Goal: Information Seeking & Learning: Learn about a topic

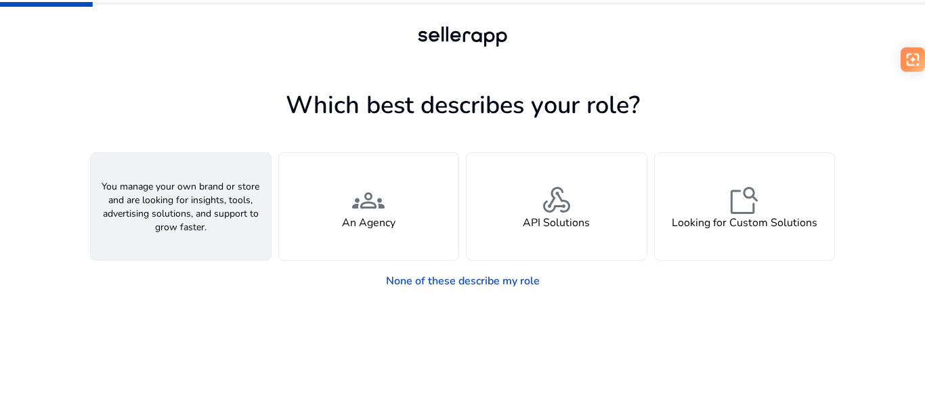
click at [216, 214] on div "person A Seller" at bounding box center [181, 206] width 180 height 107
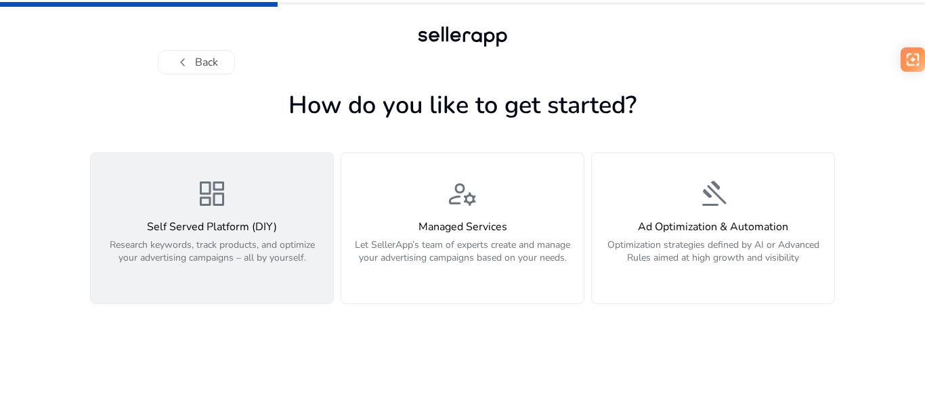
click at [197, 189] on span "dashboard" at bounding box center [212, 193] width 32 height 32
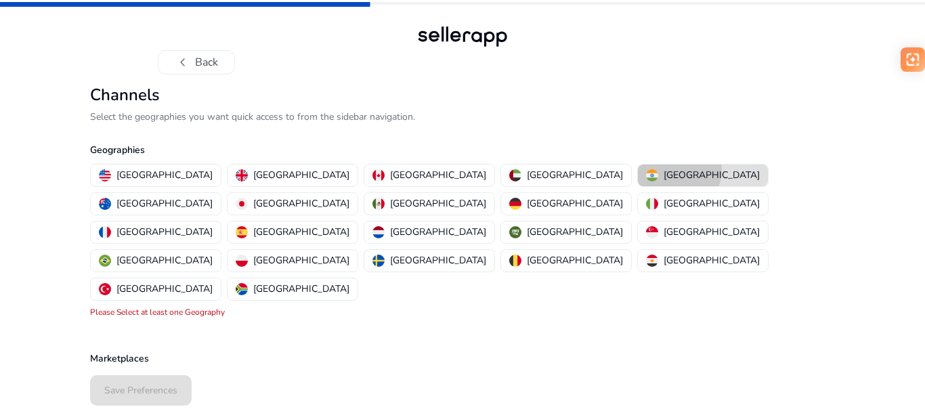
click at [663, 170] on p "[GEOGRAPHIC_DATA]" at bounding box center [711, 175] width 96 height 14
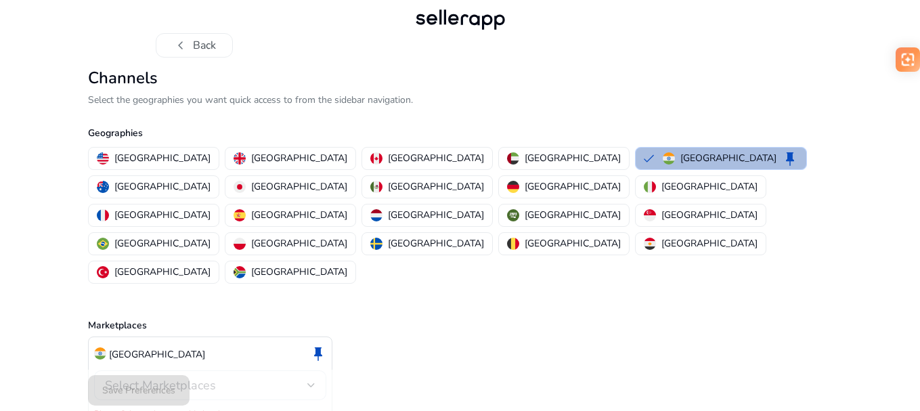
scroll to position [26, 0]
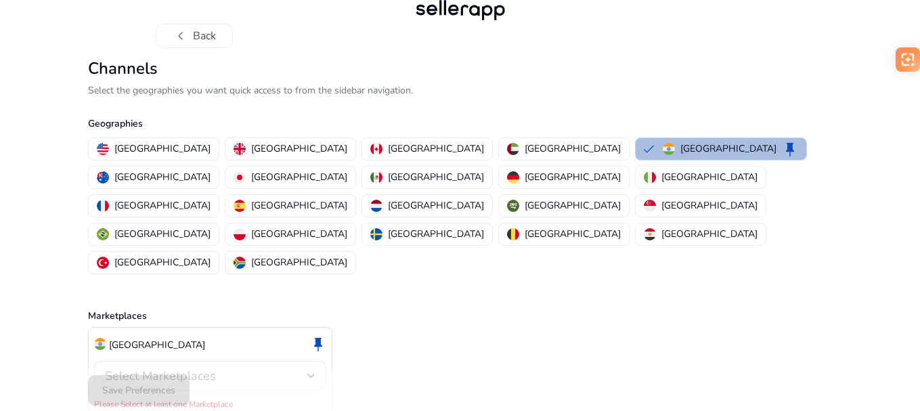
click at [194, 368] on span "Select Marketplaces" at bounding box center [160, 376] width 111 height 16
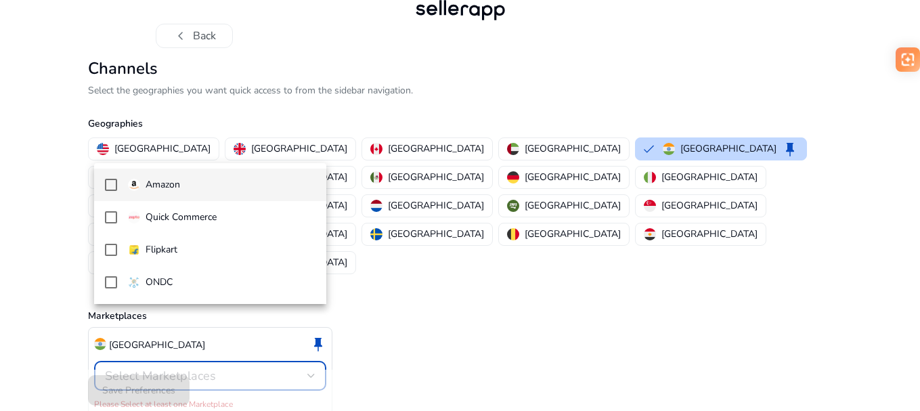
click at [107, 189] on mat-pseudo-checkbox at bounding box center [111, 185] width 12 height 12
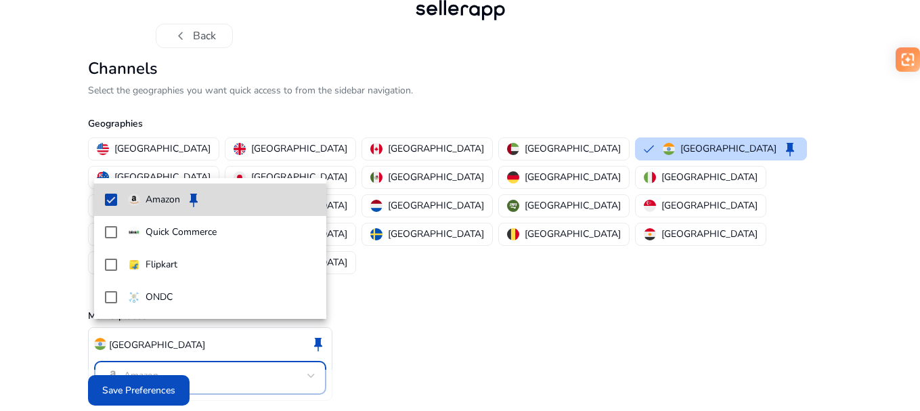
scroll to position [12, 0]
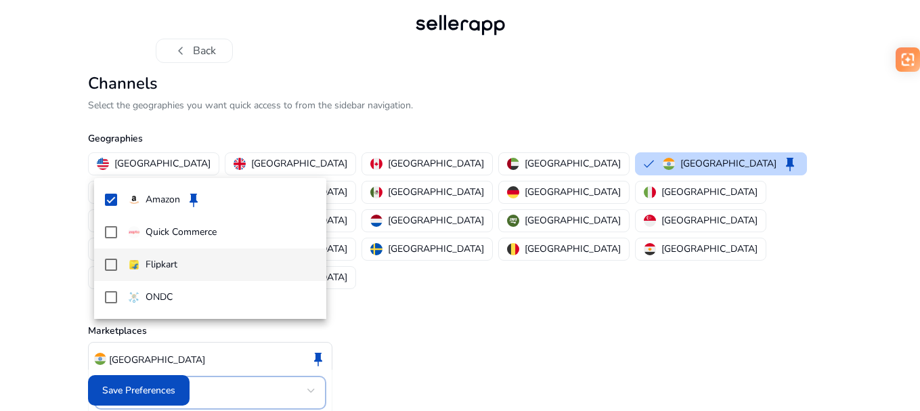
click at [107, 266] on mat-pseudo-checkbox at bounding box center [111, 265] width 12 height 12
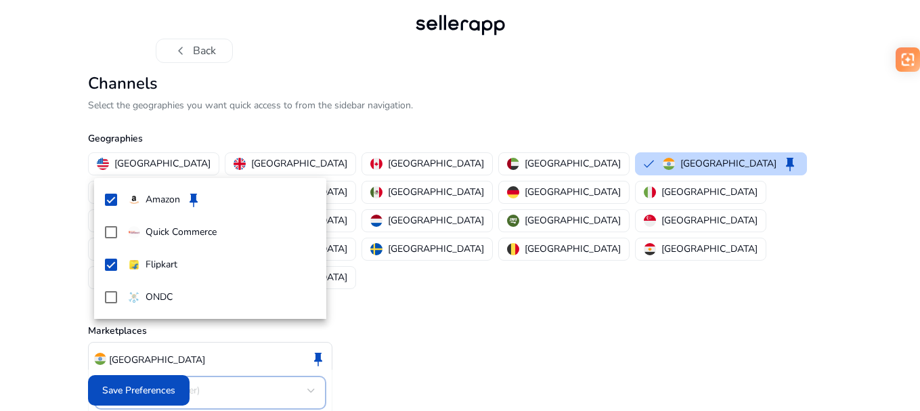
click at [436, 315] on div at bounding box center [460, 205] width 920 height 411
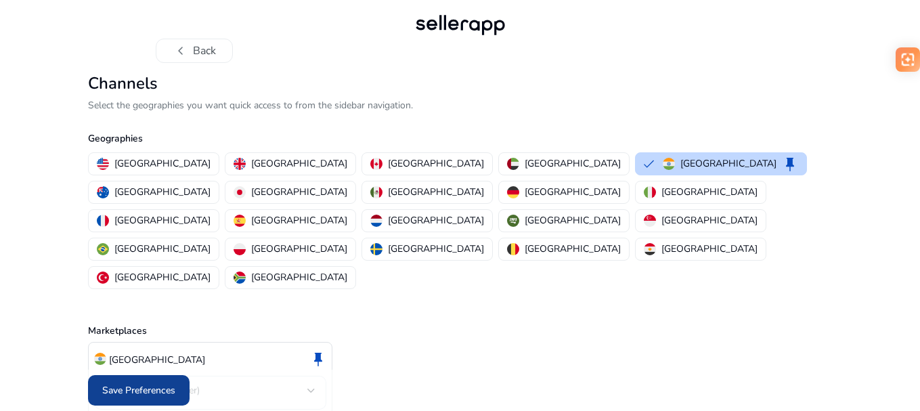
click at [127, 389] on span "Save Preferences" at bounding box center [138, 390] width 73 height 14
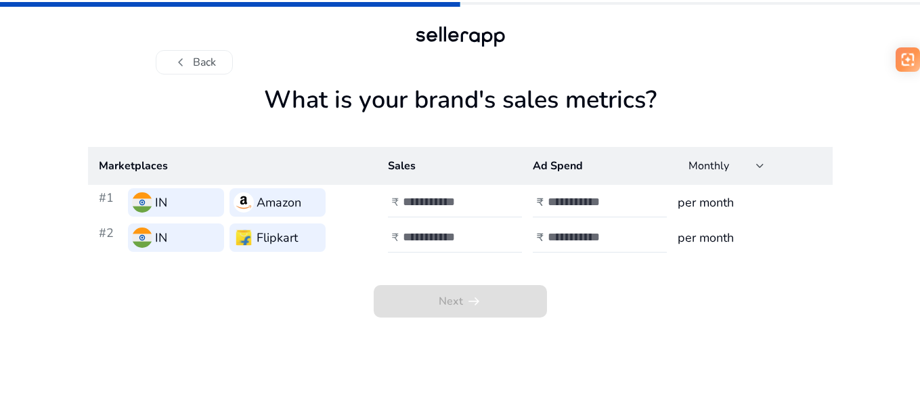
scroll to position [0, 0]
click at [449, 206] on input "number" at bounding box center [451, 201] width 91 height 15
type input "*"
click at [572, 207] on input "number" at bounding box center [595, 201] width 91 height 15
click at [204, 63] on button "chevron_left Back" at bounding box center [196, 62] width 77 height 24
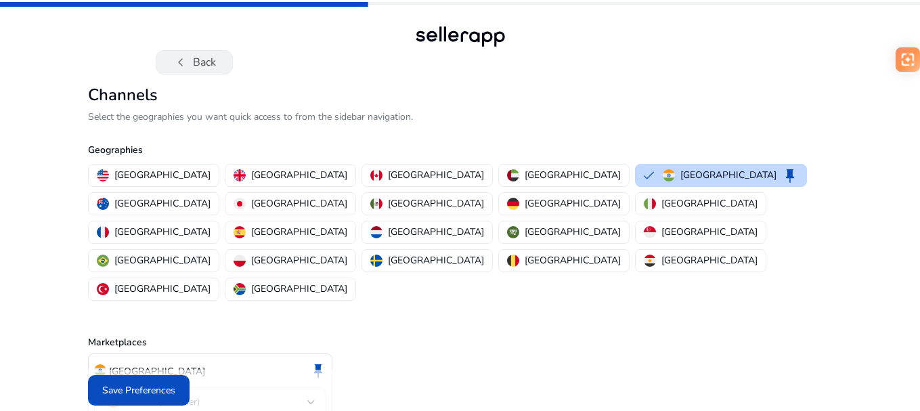
click at [224, 62] on button "chevron_left Back" at bounding box center [194, 62] width 77 height 24
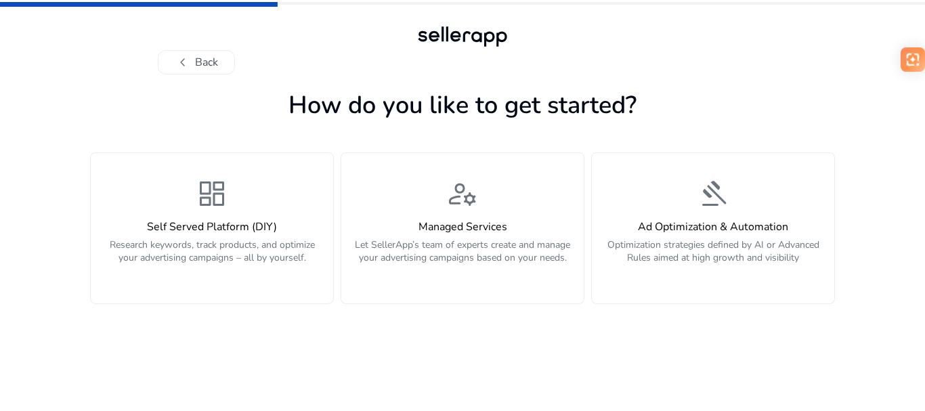
click at [224, 62] on button "chevron_left Back" at bounding box center [196, 62] width 77 height 24
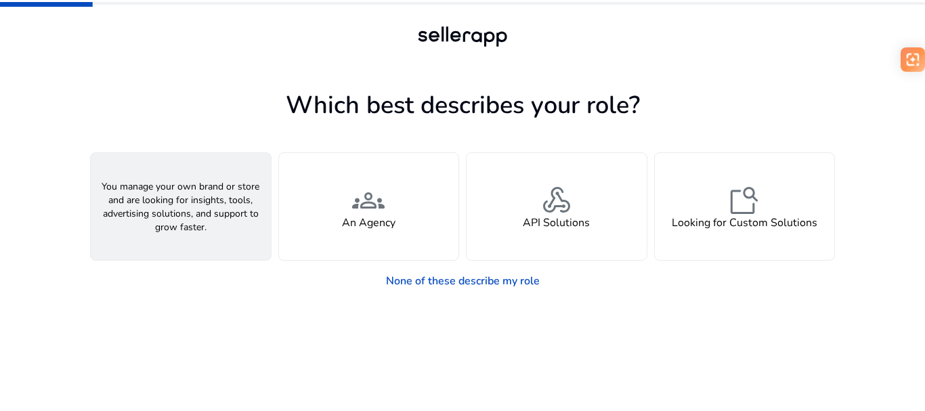
click at [189, 217] on h4 "A Seller" at bounding box center [180, 223] width 41 height 13
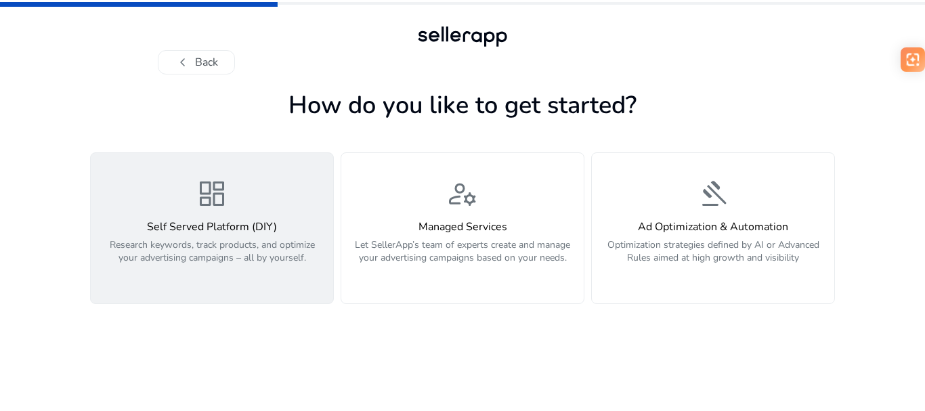
click at [264, 211] on div "dashboard Self Served Platform (DIY) Research keywords, track products, and opt…" at bounding box center [212, 228] width 226 height 102
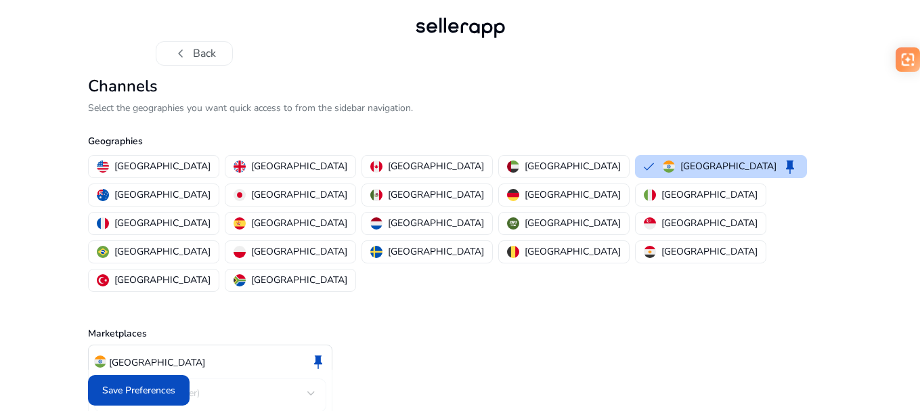
scroll to position [12, 0]
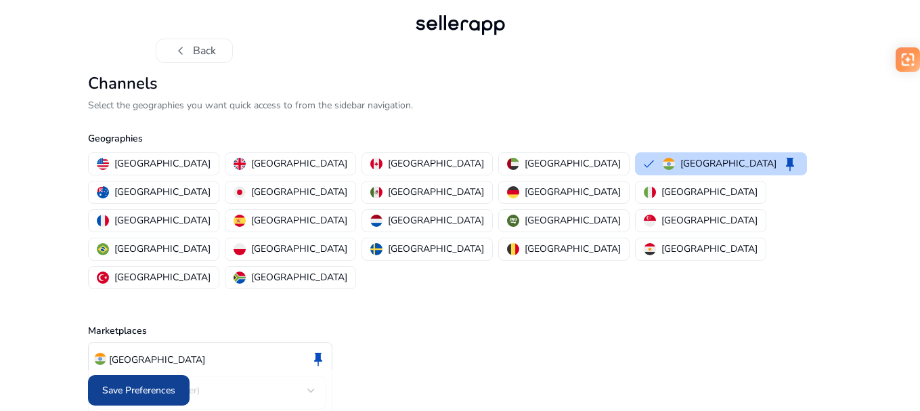
click at [171, 393] on span "Save Preferences" at bounding box center [138, 390] width 73 height 14
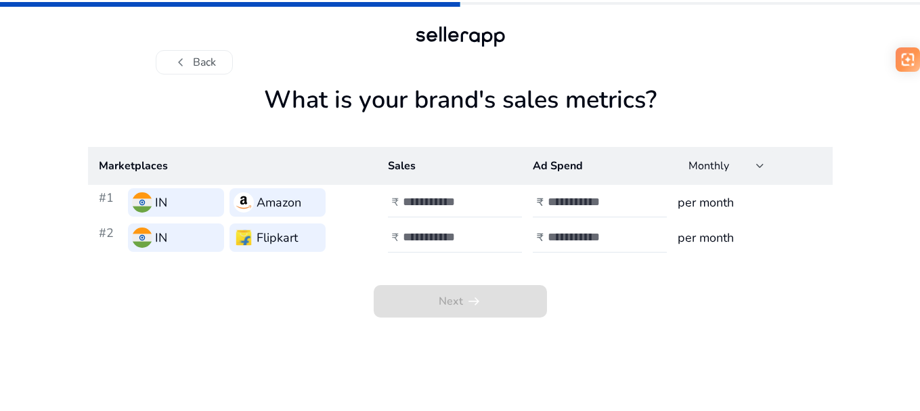
scroll to position [0, 0]
click at [431, 206] on input "number" at bounding box center [451, 201] width 91 height 15
click at [607, 199] on input "number" at bounding box center [595, 201] width 91 height 15
click at [434, 205] on input "number" at bounding box center [451, 201] width 91 height 15
click at [492, 201] on input "*" at bounding box center [451, 201] width 91 height 15
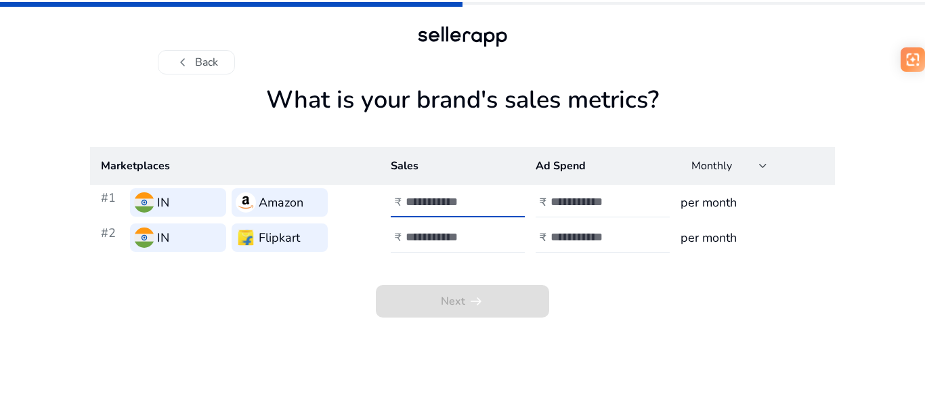
click at [491, 200] on input "*" at bounding box center [451, 201] width 91 height 15
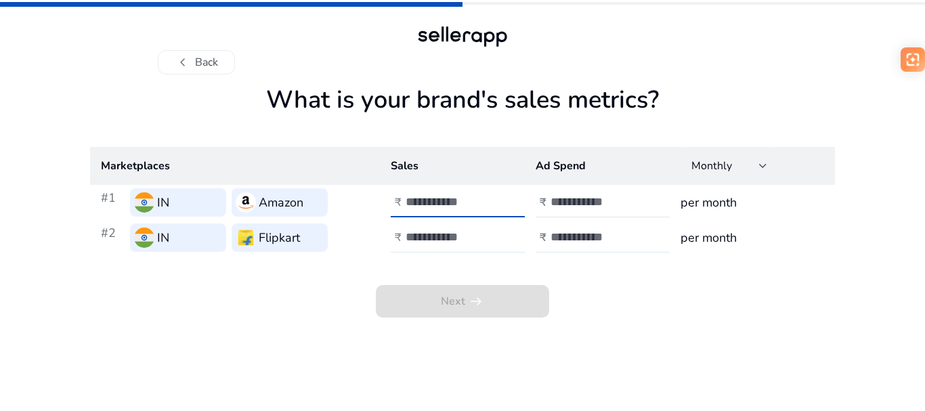
type input "*"
click at [491, 200] on input "*" at bounding box center [451, 201] width 91 height 15
click at [744, 171] on div "Monthly" at bounding box center [725, 165] width 68 height 15
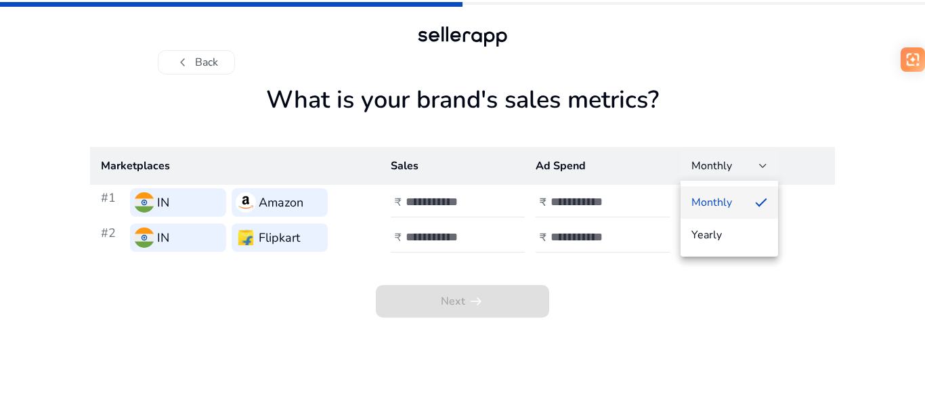
click at [744, 171] on div at bounding box center [462, 205] width 925 height 411
click at [453, 204] on input "number" at bounding box center [451, 201] width 91 height 15
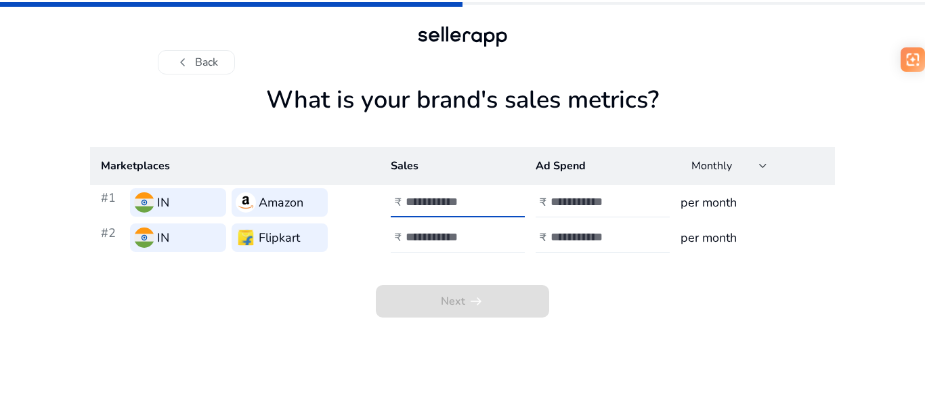
type input "**"
click at [448, 232] on input "number" at bounding box center [451, 237] width 91 height 15
type input "*"
type input "**"
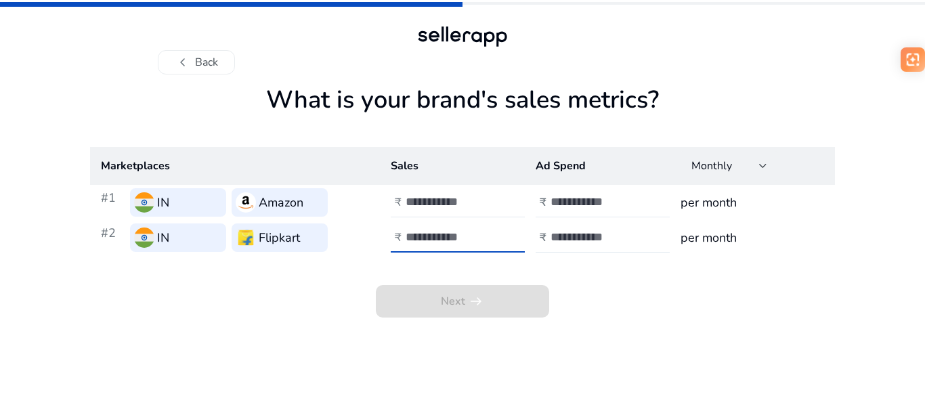
click at [627, 200] on input "number" at bounding box center [595, 201] width 91 height 15
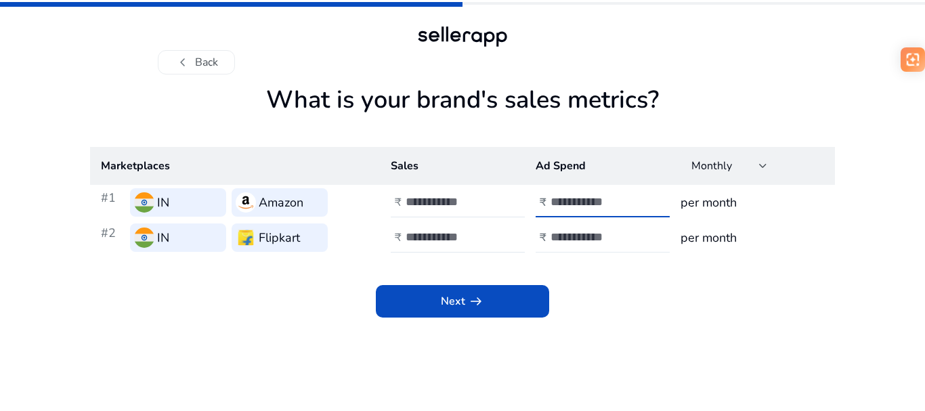
type input "***"
click at [605, 232] on input "number" at bounding box center [595, 237] width 91 height 15
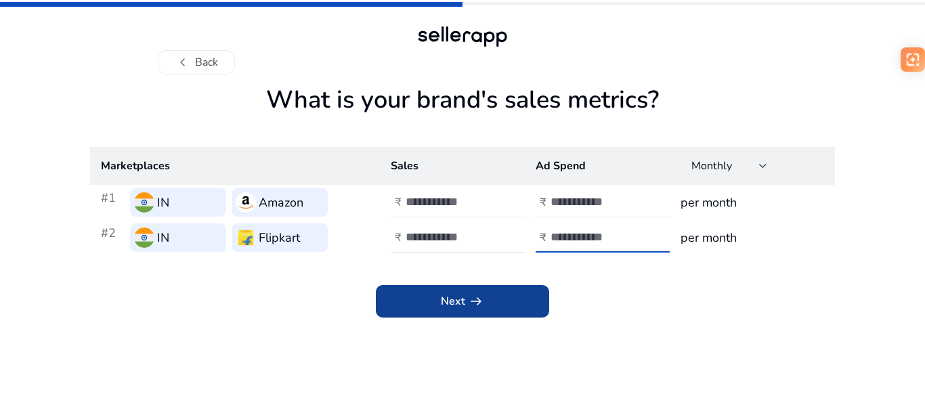
type input "***"
click at [534, 306] on span at bounding box center [462, 301] width 173 height 32
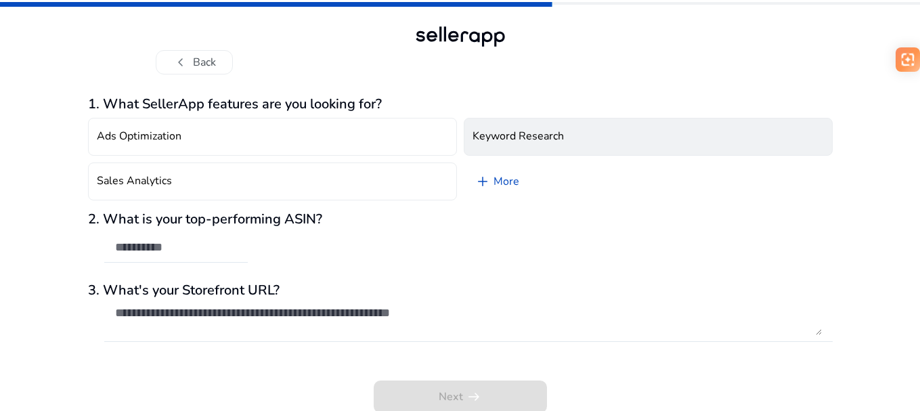
click at [525, 141] on h4 "Keyword Research" at bounding box center [518, 136] width 91 height 13
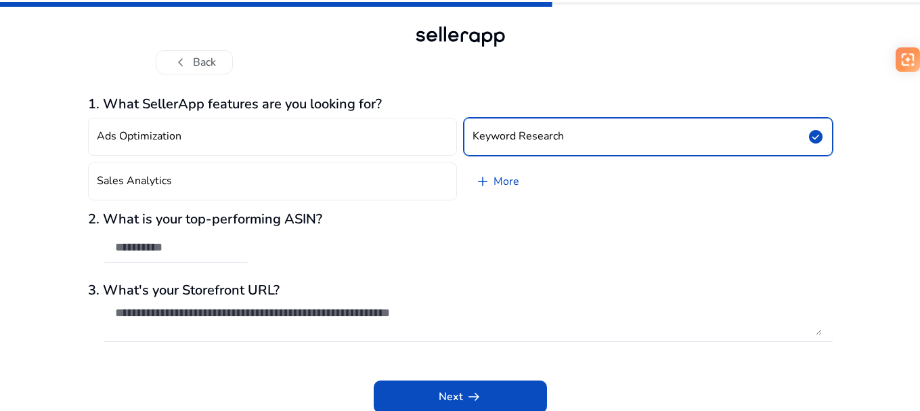
scroll to position [2, 0]
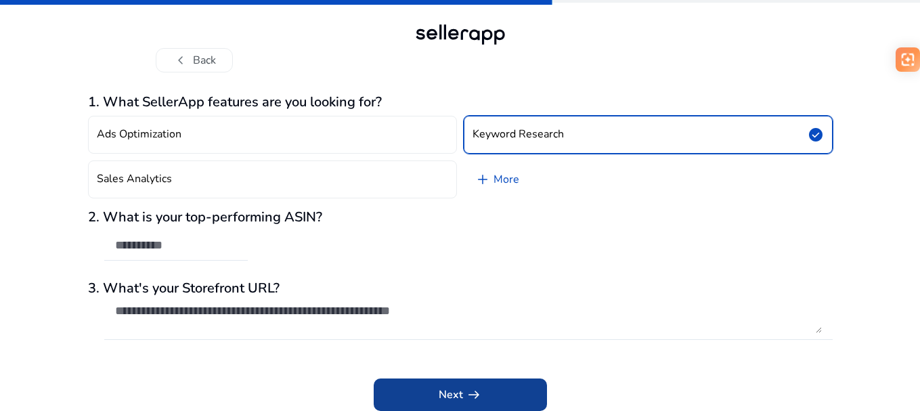
click at [435, 380] on span at bounding box center [460, 394] width 173 height 32
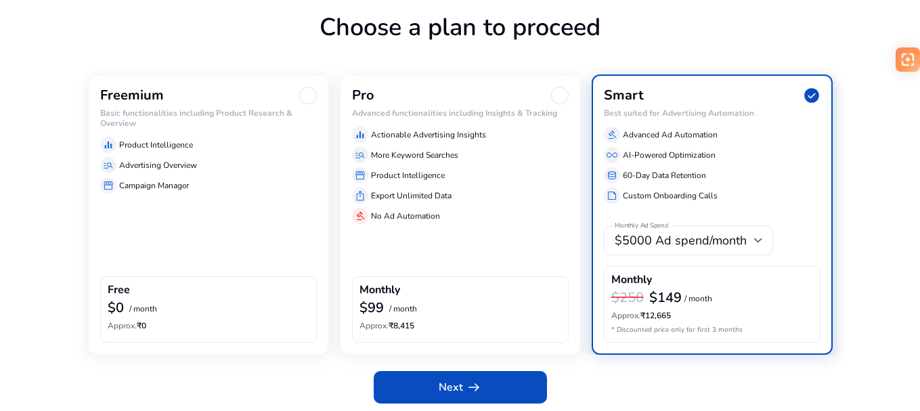
scroll to position [81, 0]
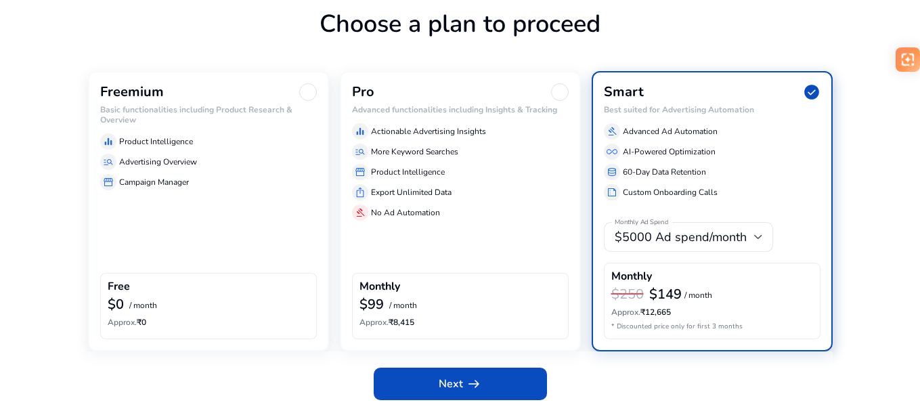
click at [172, 150] on div "equalizer Product Intelligence manage_search Advertising Overview storefront Ca…" at bounding box center [208, 159] width 217 height 62
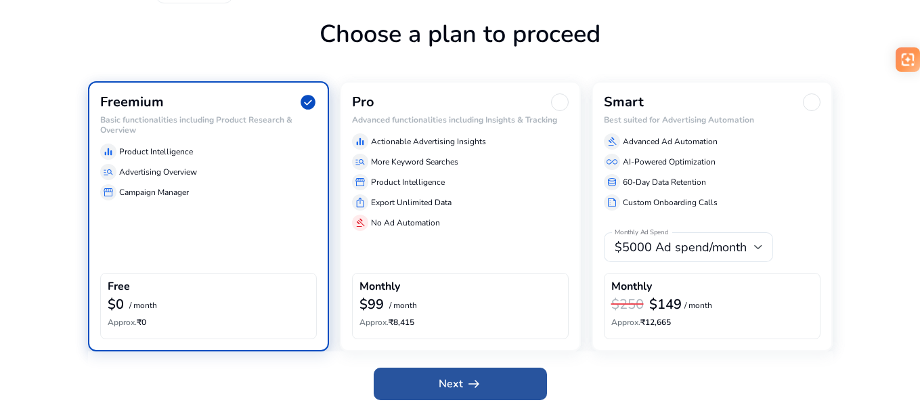
click at [468, 383] on span "arrow_right_alt" at bounding box center [474, 384] width 16 height 16
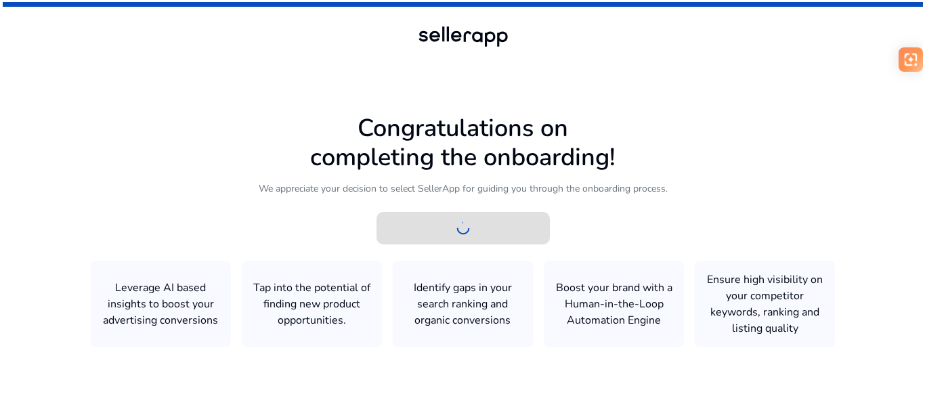
scroll to position [0, 0]
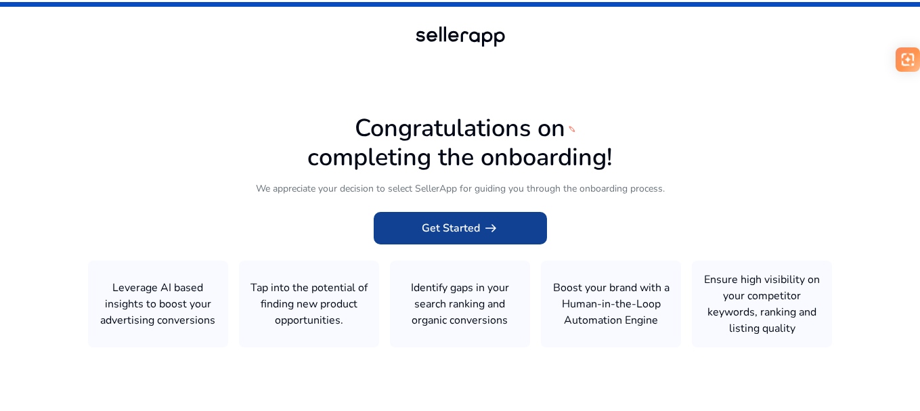
click at [464, 235] on span "Get Started arrow_right_alt" at bounding box center [460, 228] width 77 height 16
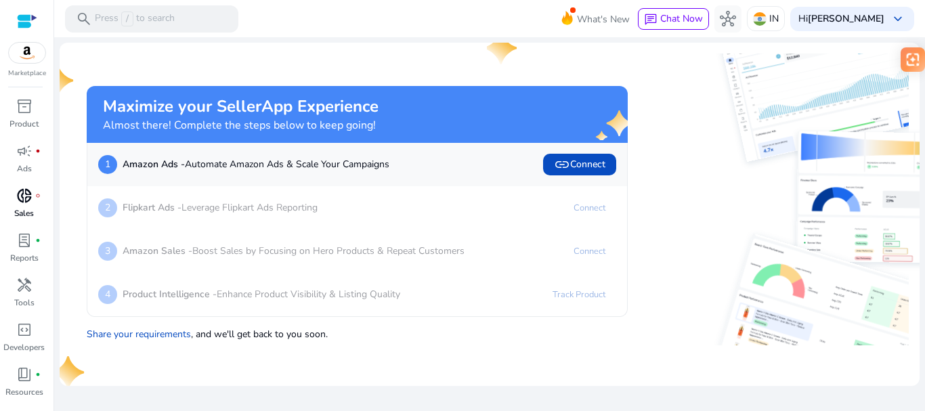
click at [19, 215] on p "Sales" at bounding box center [24, 213] width 20 height 12
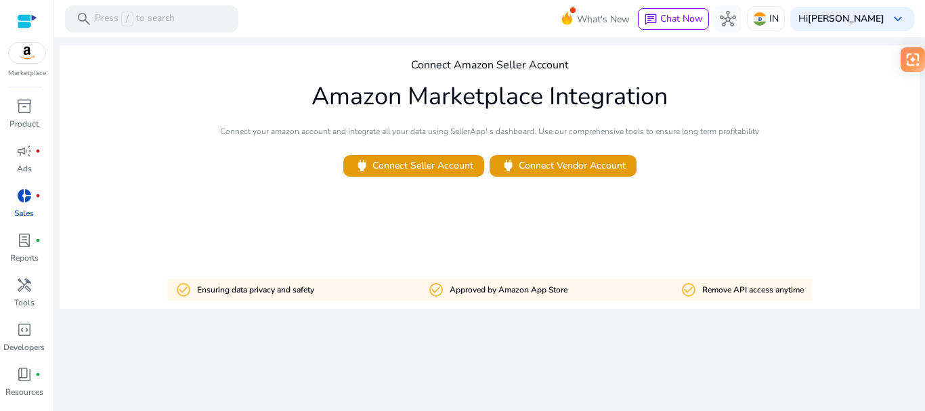
scroll to position [37, 0]
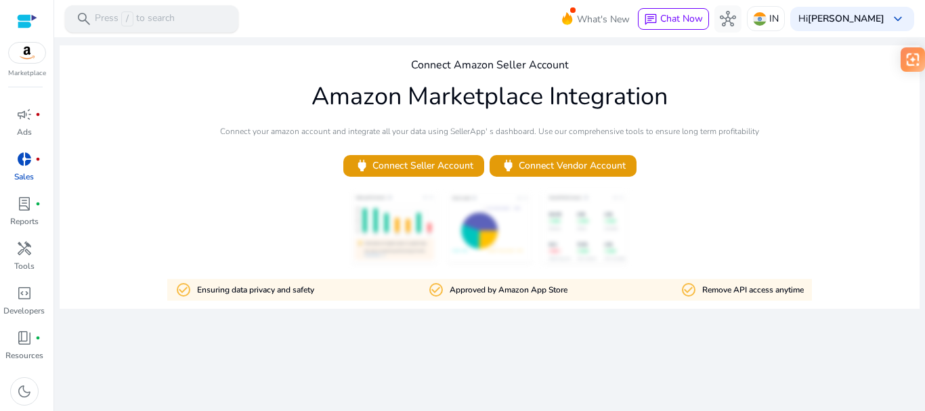
click at [173, 25] on p "Press / to search" at bounding box center [135, 19] width 80 height 15
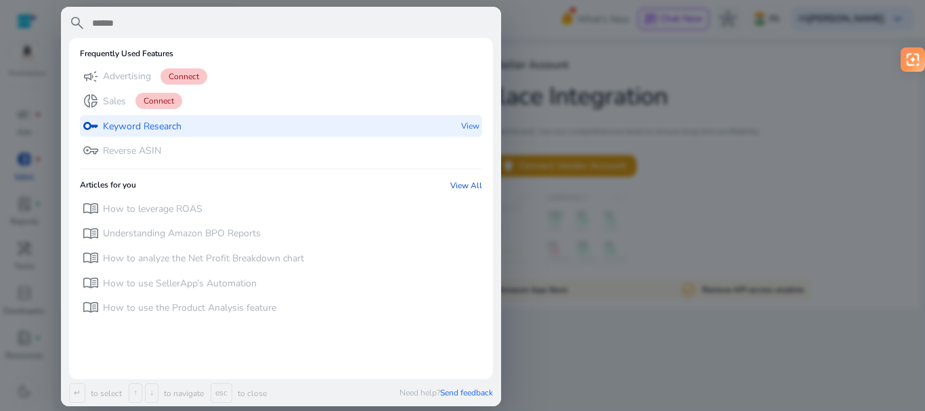
click at [162, 133] on p "Keyword Research" at bounding box center [142, 127] width 79 height 14
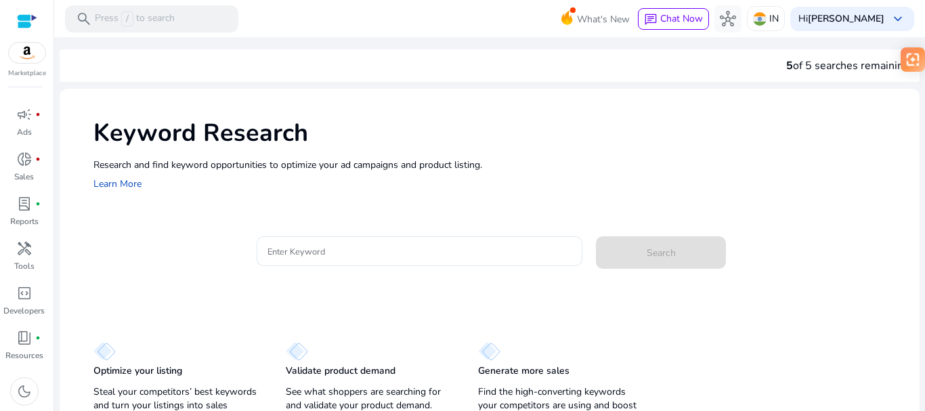
scroll to position [19, 0]
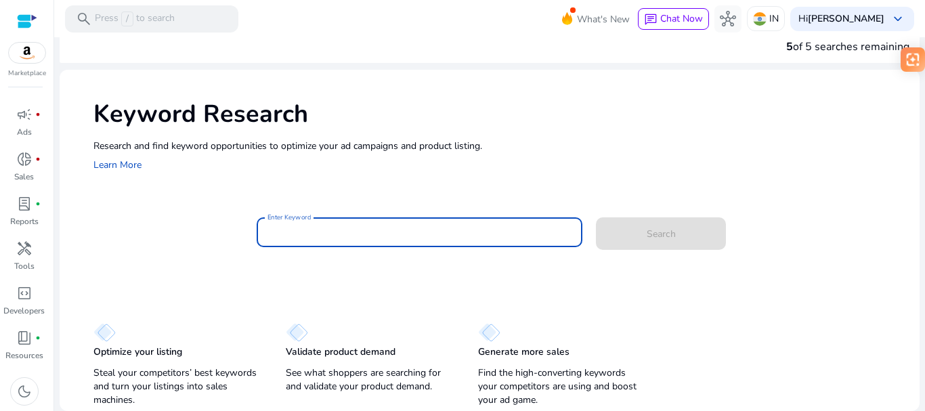
click at [322, 228] on input "Enter Keyword" at bounding box center [419, 232] width 305 height 15
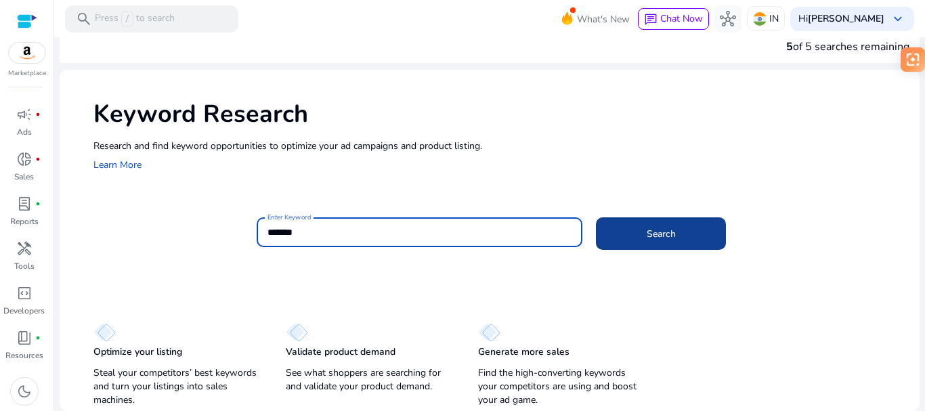
type input "*******"
click at [647, 230] on span "Search" at bounding box center [661, 234] width 29 height 14
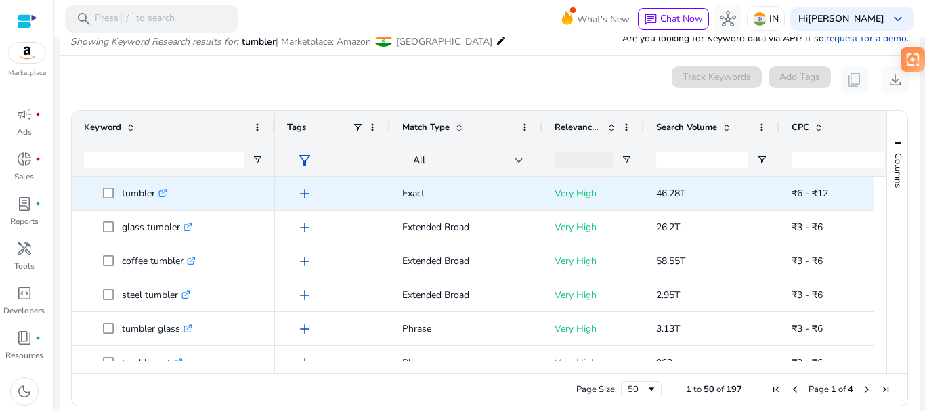
scroll to position [175, 0]
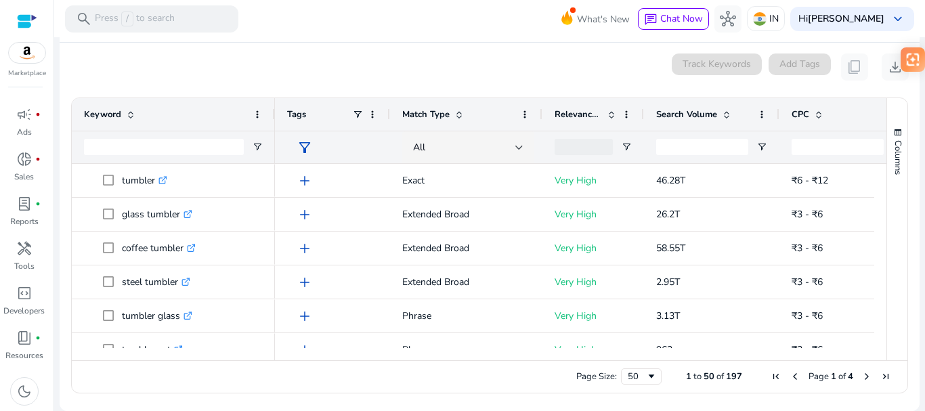
drag, startPoint x: 874, startPoint y: 177, endPoint x: 877, endPoint y: 191, distance: 14.6
click at [877, 191] on div at bounding box center [880, 256] width 12 height 184
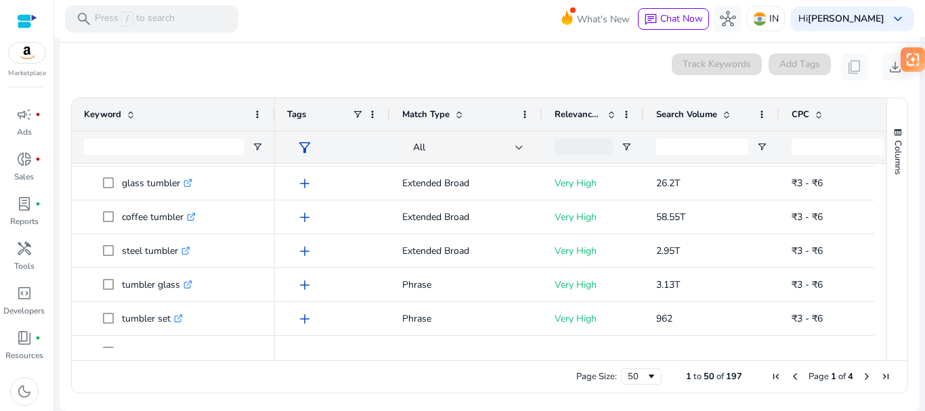
scroll to position [0, 0]
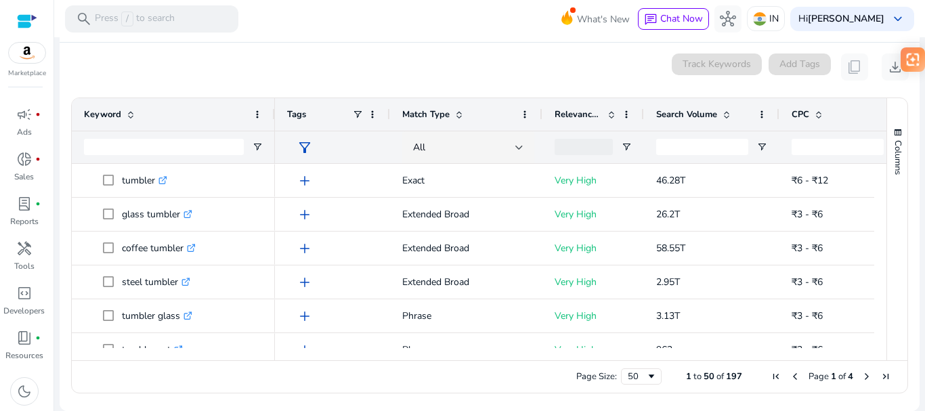
drag, startPoint x: 881, startPoint y: 167, endPoint x: 877, endPoint y: 199, distance: 32.1
click at [877, 199] on div "Keyword Tags Match Type 92" at bounding box center [489, 229] width 835 height 262
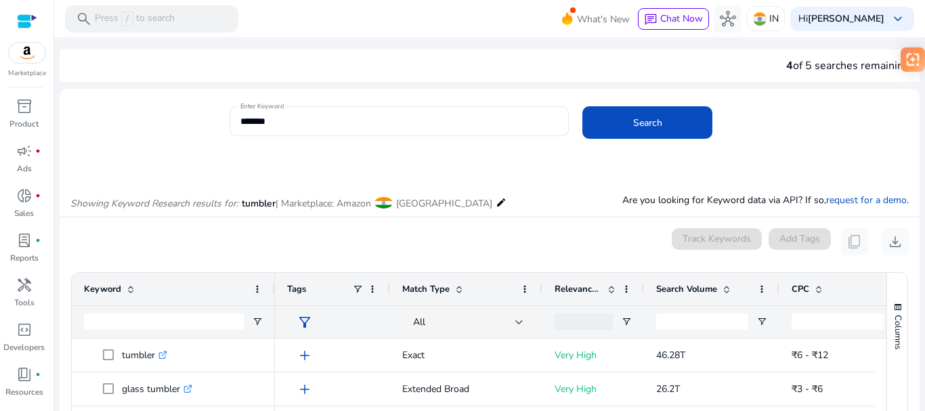
scroll to position [37, 0]
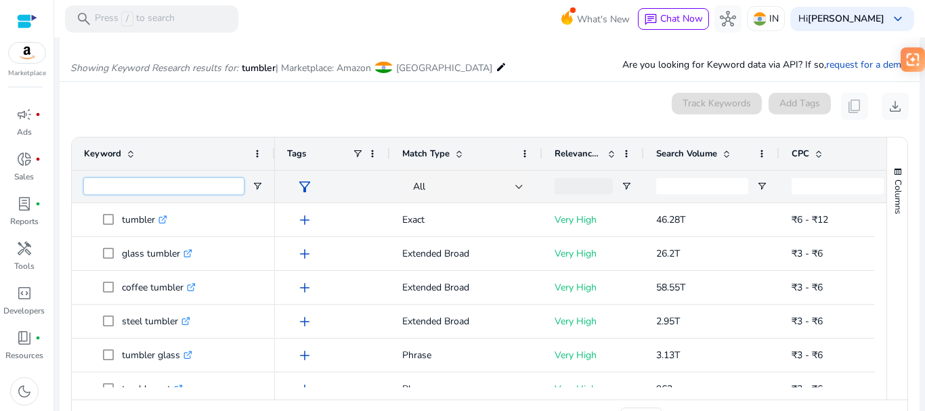
click at [175, 191] on input "Keyword Filter Input" at bounding box center [164, 186] width 160 height 16
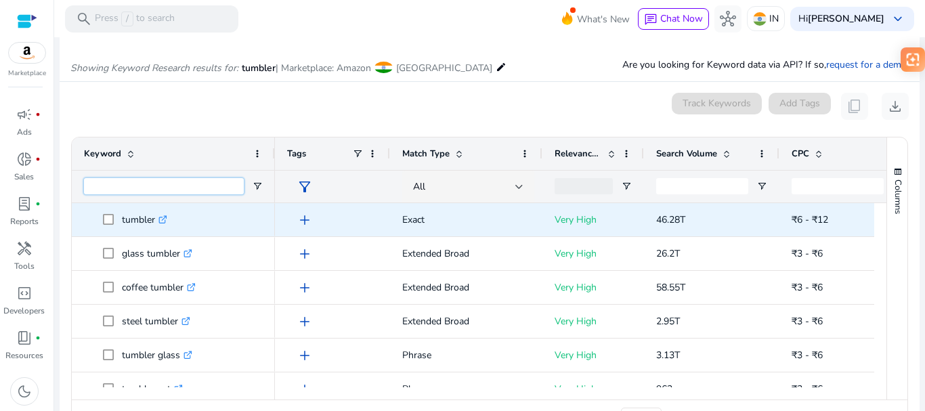
scroll to position [0, 0]
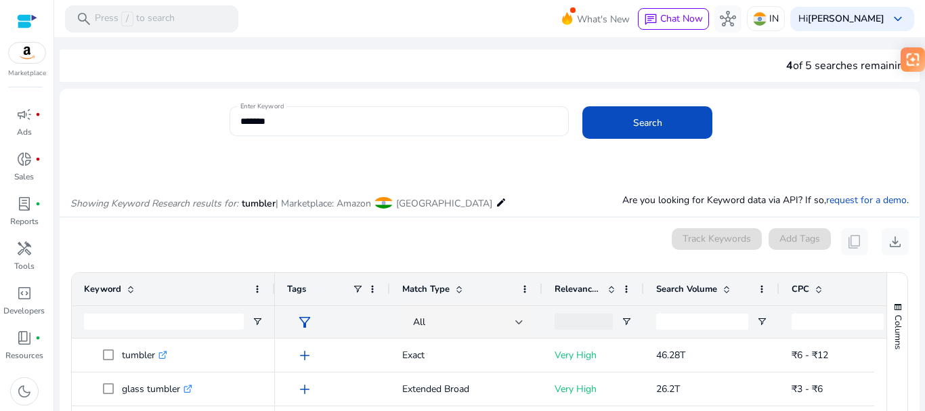
click at [324, 125] on input "*******" at bounding box center [399, 121] width 318 height 15
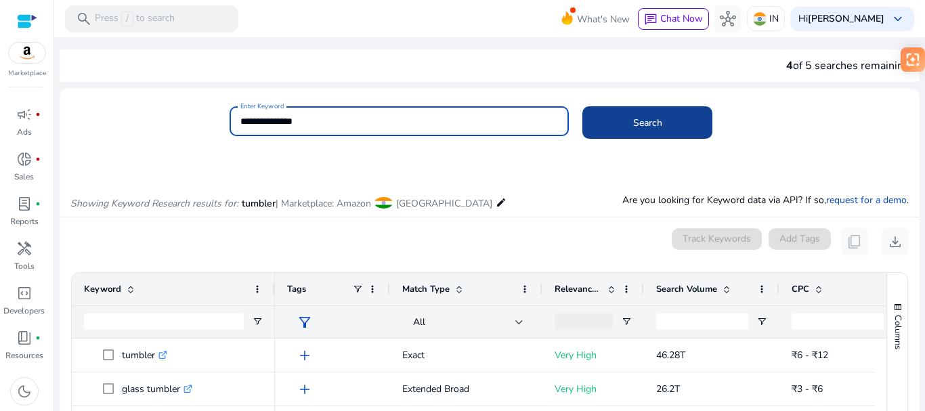
type input "**********"
click at [635, 111] on span at bounding box center [647, 122] width 130 height 32
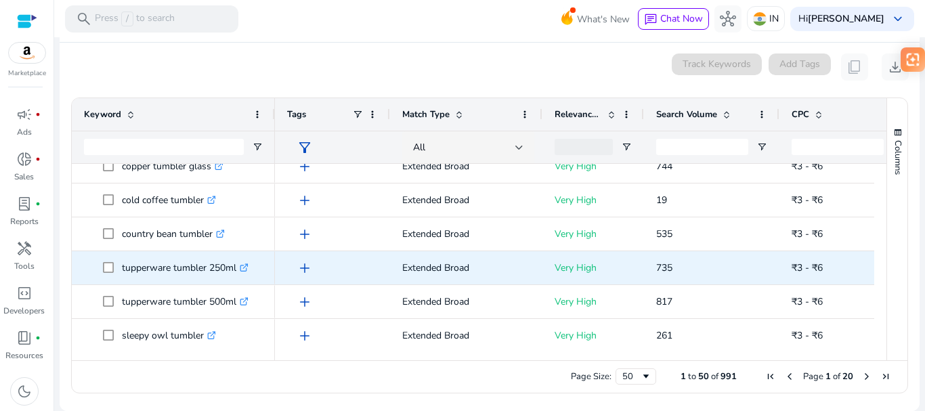
scroll to position [1083, 0]
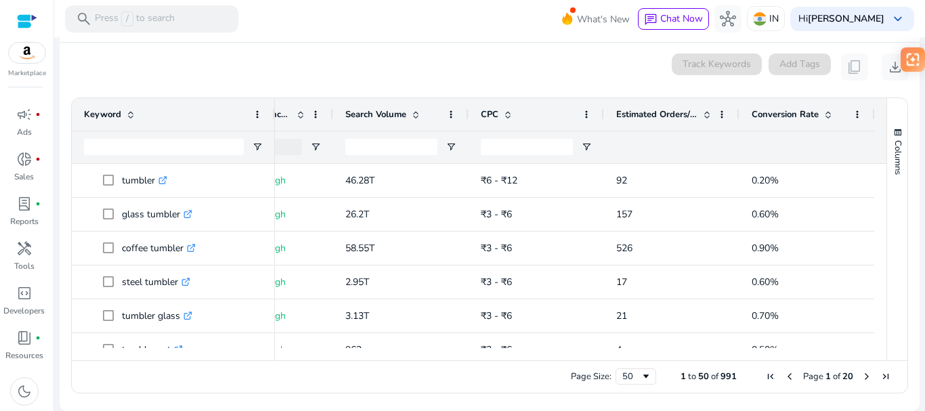
click at [703, 117] on span at bounding box center [706, 114] width 11 height 11
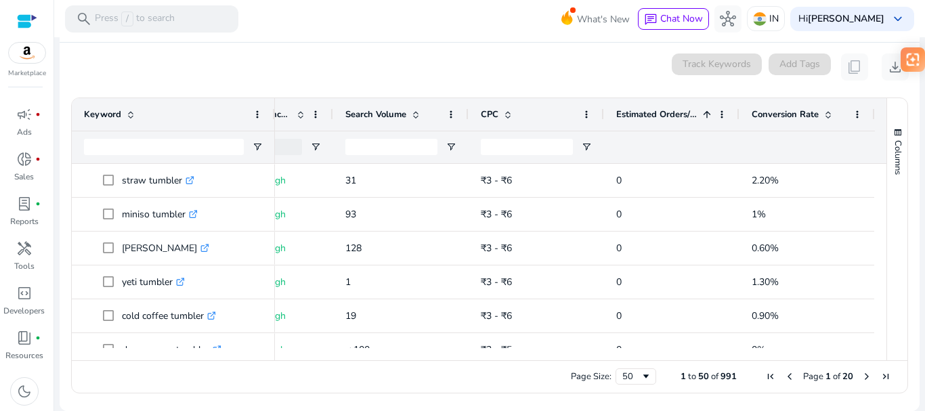
click at [703, 117] on span at bounding box center [706, 114] width 11 height 11
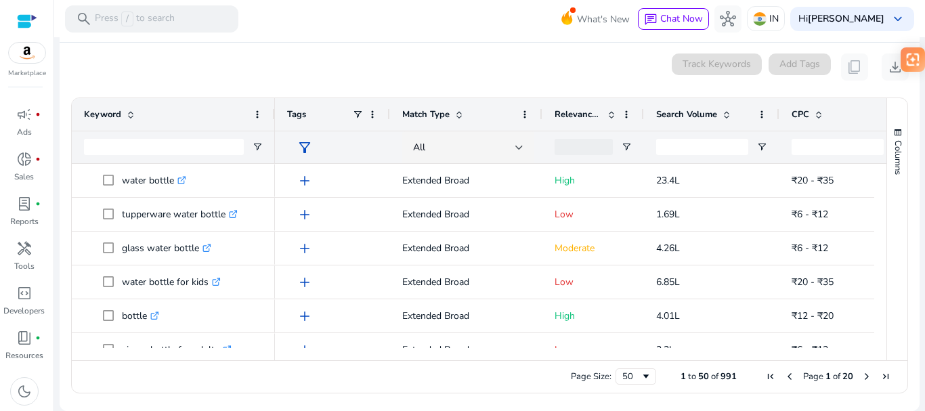
click at [444, 112] on span "Match Type" at bounding box center [425, 114] width 47 height 12
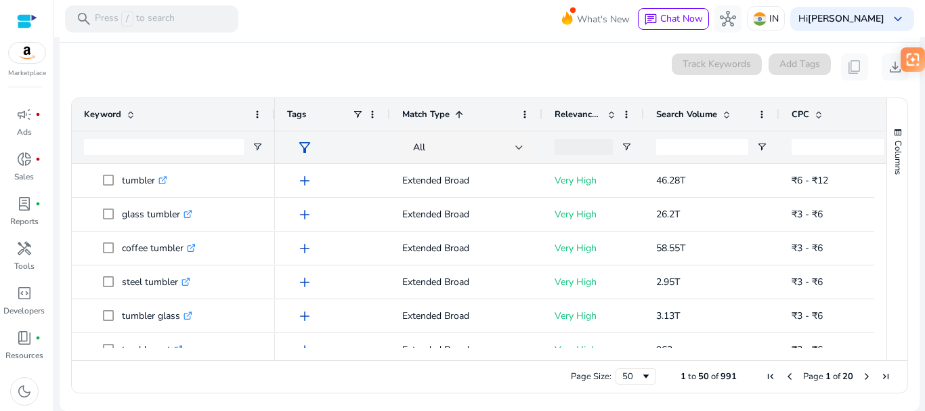
click at [444, 112] on span "Match Type" at bounding box center [425, 114] width 47 height 12
click at [600, 108] on span "Relevance Score" at bounding box center [577, 114] width 47 height 12
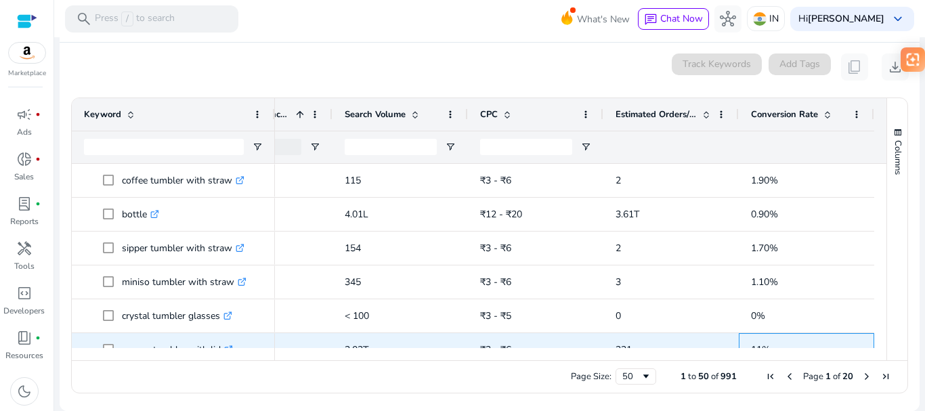
drag, startPoint x: 847, startPoint y: 343, endPoint x: 695, endPoint y: 345, distance: 152.3
click at [695, 345] on div "Extended Broad High 2.02T ₹3 - ₹6 221 11%" at bounding box center [418, 350] width 911 height 34
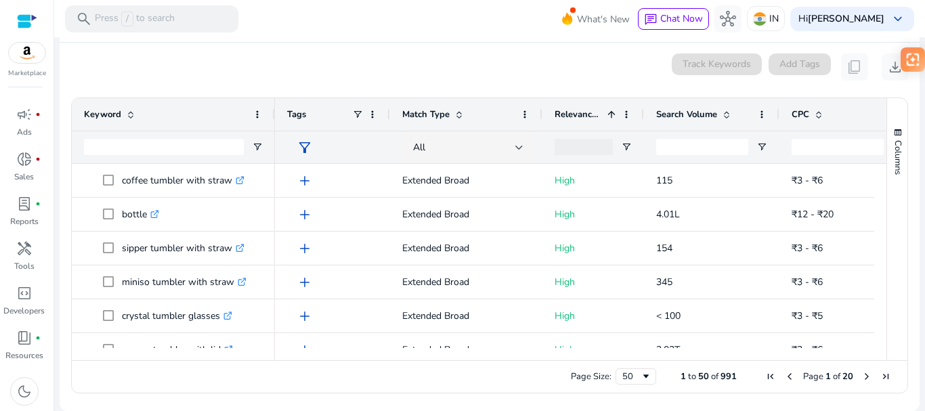
click at [591, 112] on span "Relevance Score" at bounding box center [577, 114] width 47 height 12
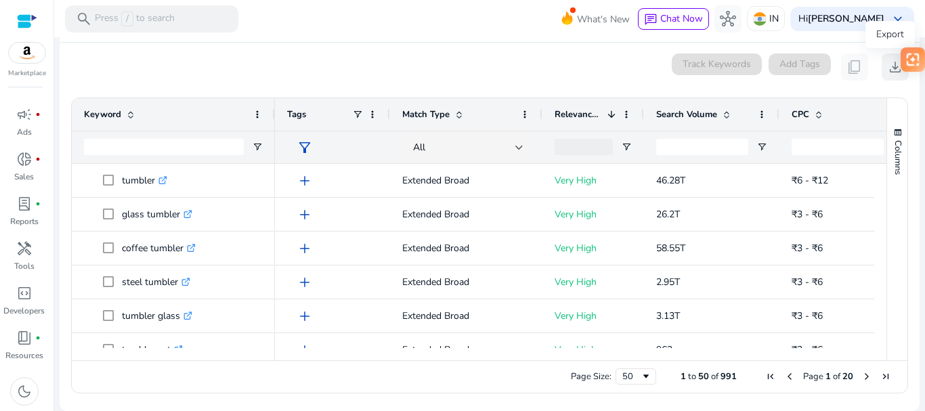
click at [894, 64] on span "download" at bounding box center [895, 67] width 16 height 16
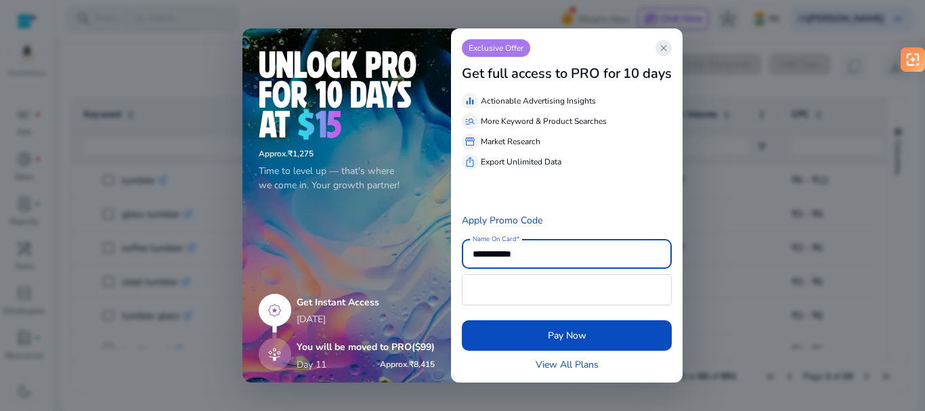
click at [665, 51] on span "close" at bounding box center [663, 48] width 11 height 11
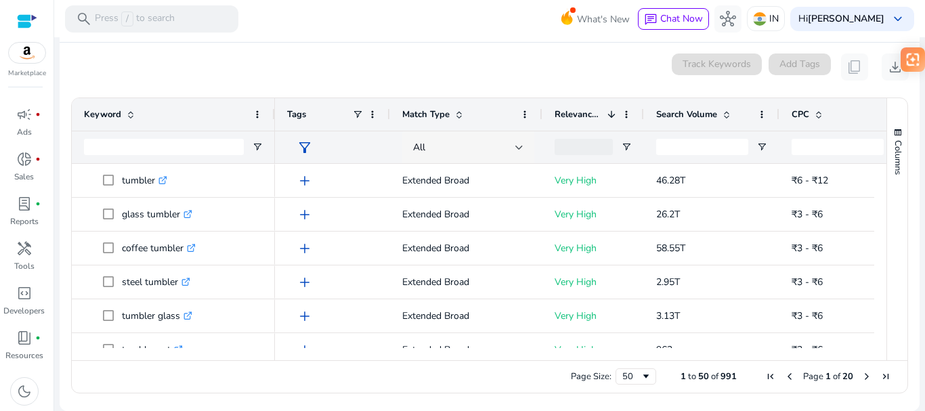
click at [522, 146] on div at bounding box center [519, 147] width 8 height 5
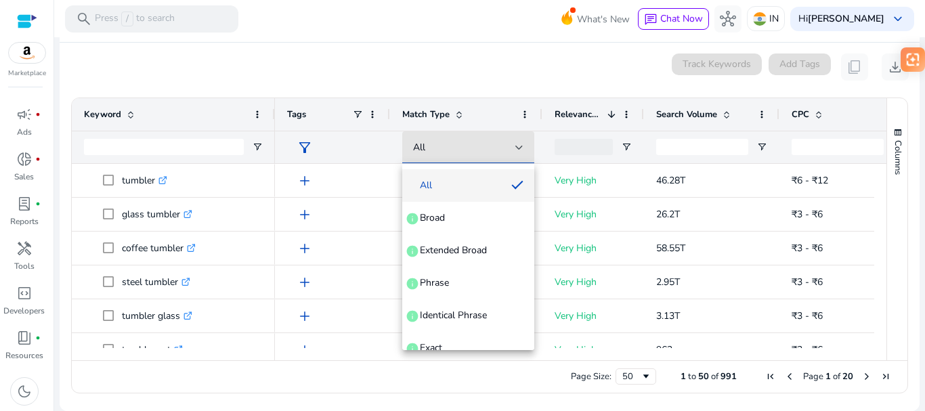
click at [522, 146] on div at bounding box center [462, 205] width 925 height 411
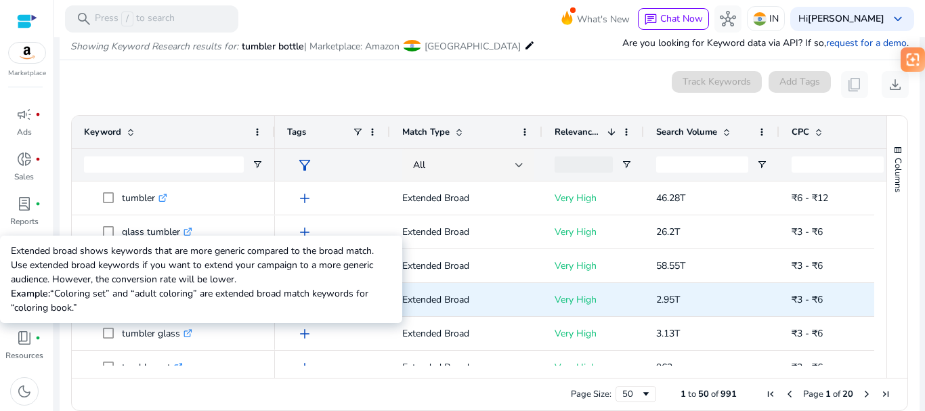
scroll to position [175, 0]
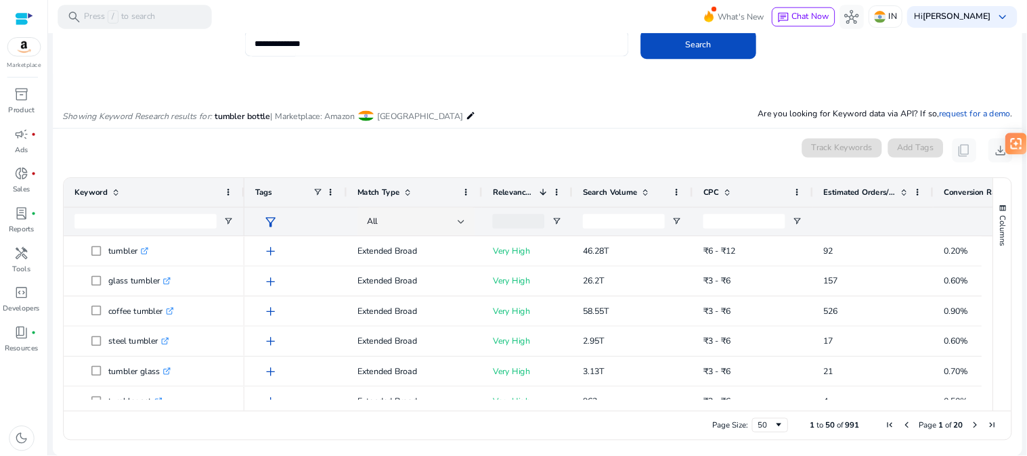
scroll to position [72, 0]
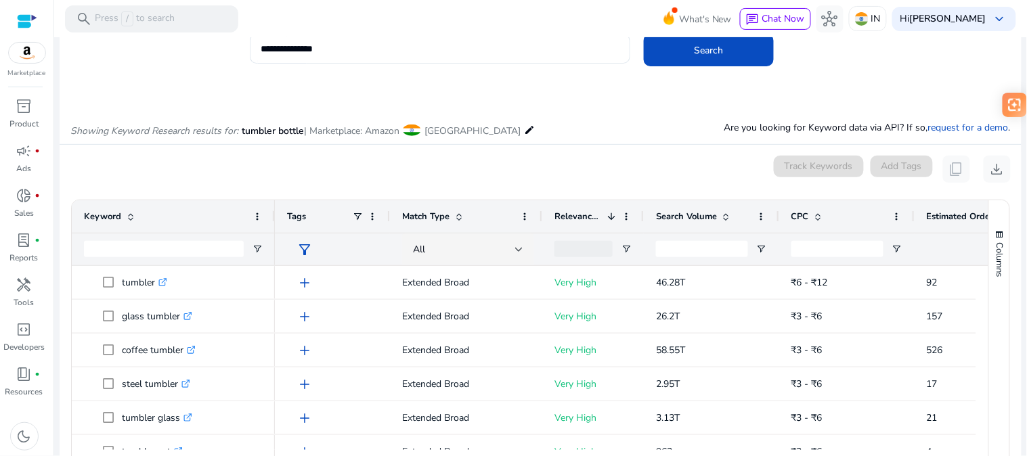
drag, startPoint x: 833, startPoint y: 1, endPoint x: 661, endPoint y: 109, distance: 202.9
click at [660, 106] on div "Showing Keyword Research results for: tumbler bottle | Marketplace: Amazon Indi…" at bounding box center [541, 117] width 962 height 56
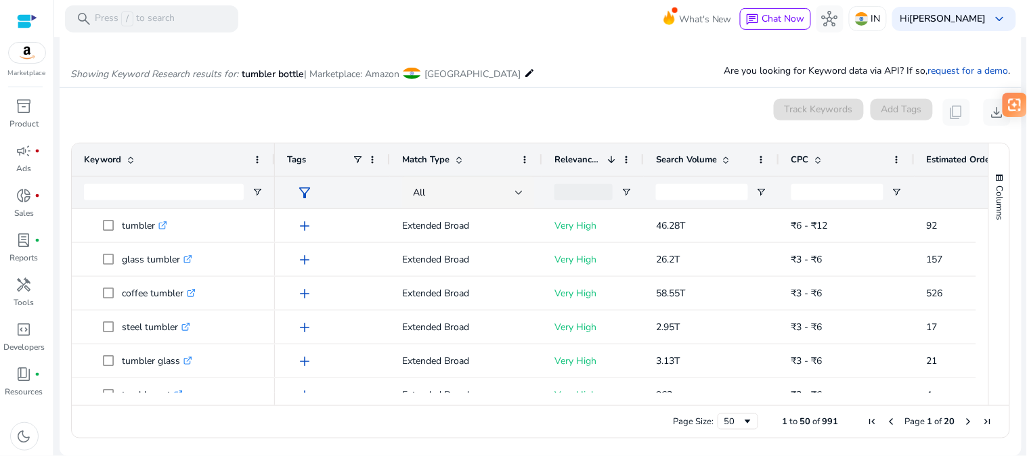
scroll to position [0, 0]
drag, startPoint x: 381, startPoint y: 399, endPoint x: 259, endPoint y: 403, distance: 121.9
click at [259, 403] on div at bounding box center [530, 399] width 917 height 12
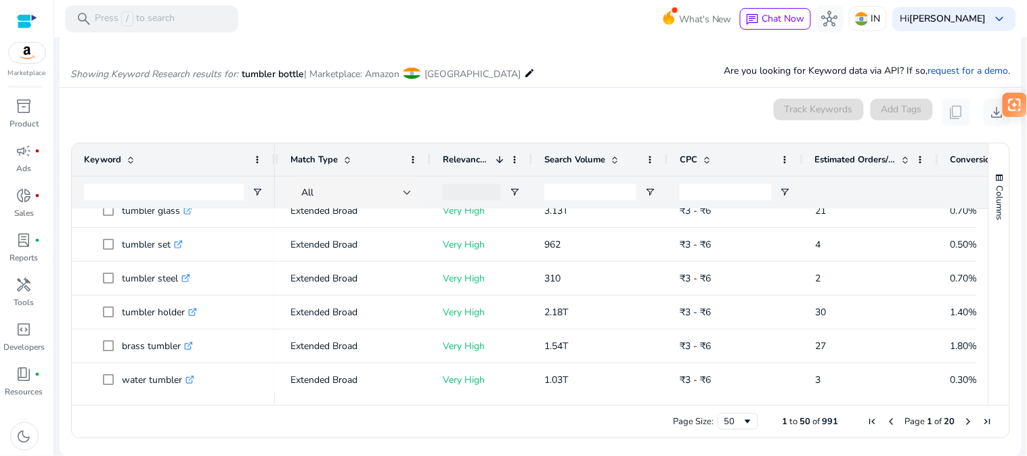
drag, startPoint x: 552, startPoint y: 397, endPoint x: 648, endPoint y: 403, distance: 95.6
click at [648, 403] on div at bounding box center [625, 399] width 701 height 12
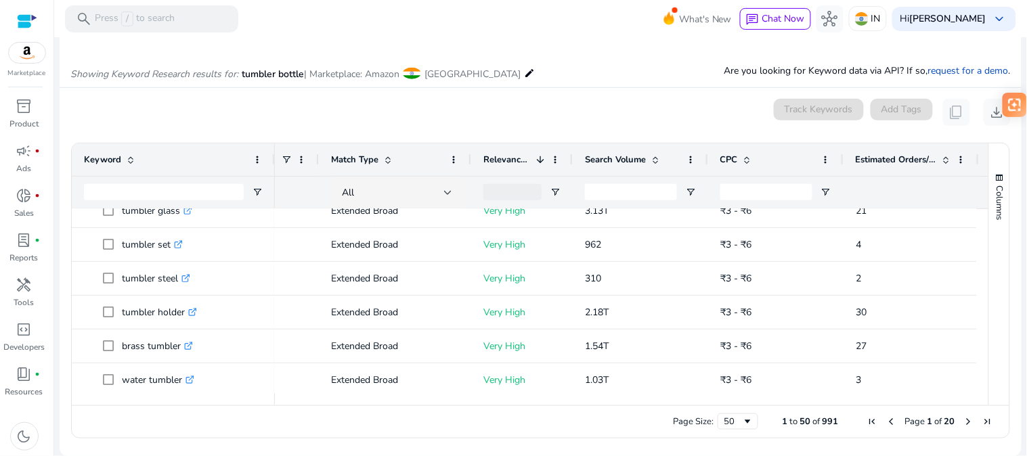
scroll to position [0, 1]
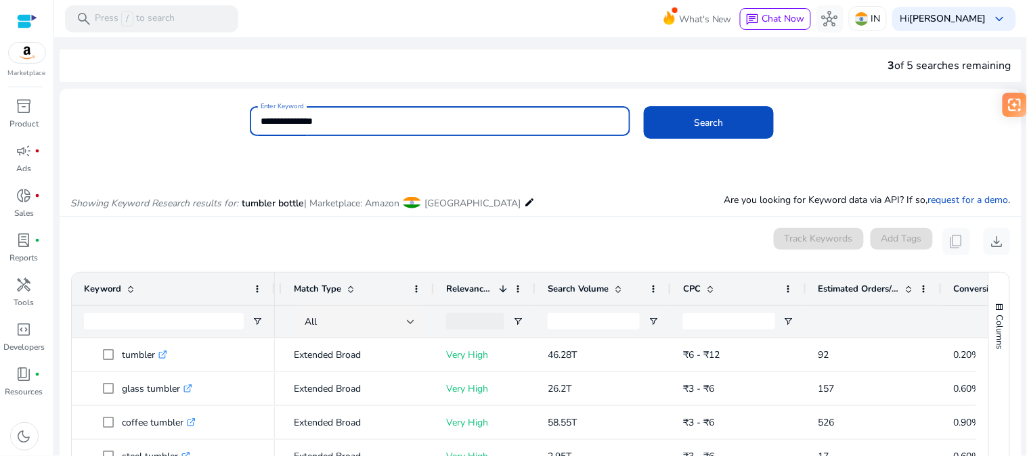
drag, startPoint x: 359, startPoint y: 119, endPoint x: 242, endPoint y: 118, distance: 117.1
click at [242, 118] on div "**********" at bounding box center [535, 128] width 951 height 44
type input "*"
type input "**********"
click at [740, 129] on span at bounding box center [709, 122] width 130 height 32
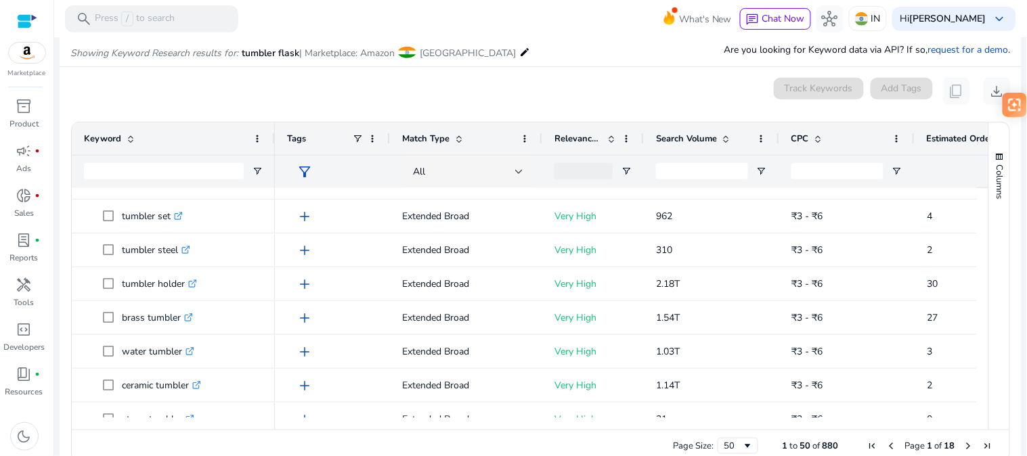
scroll to position [0, 0]
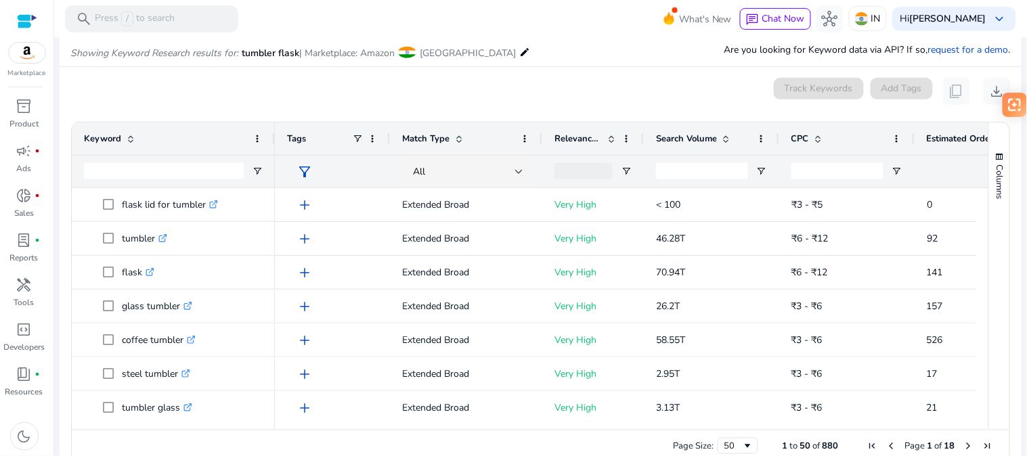
click at [726, 139] on span at bounding box center [726, 138] width 11 height 11
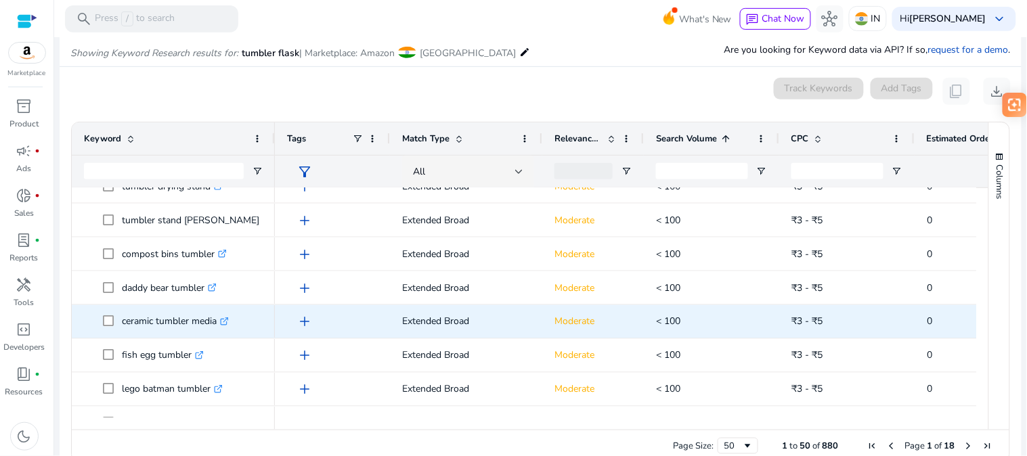
scroll to position [831, 0]
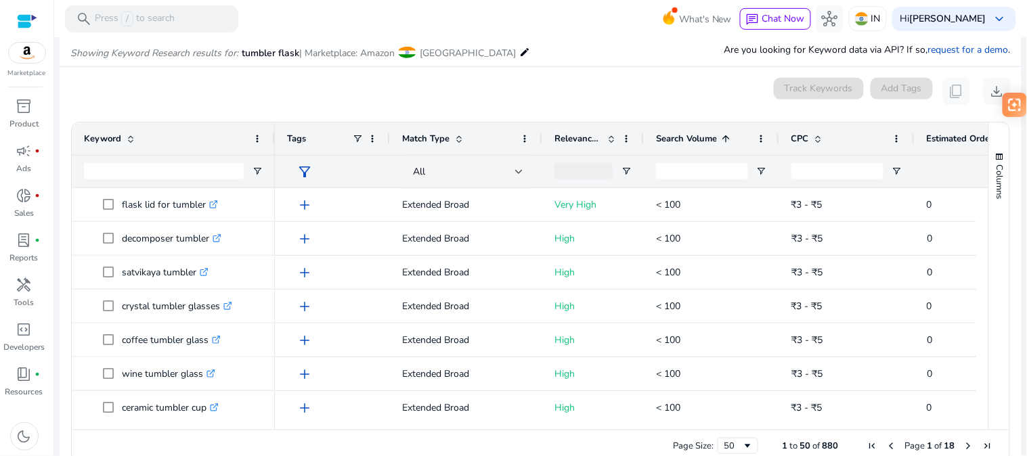
click at [712, 142] on span "Search Volume" at bounding box center [686, 139] width 61 height 12
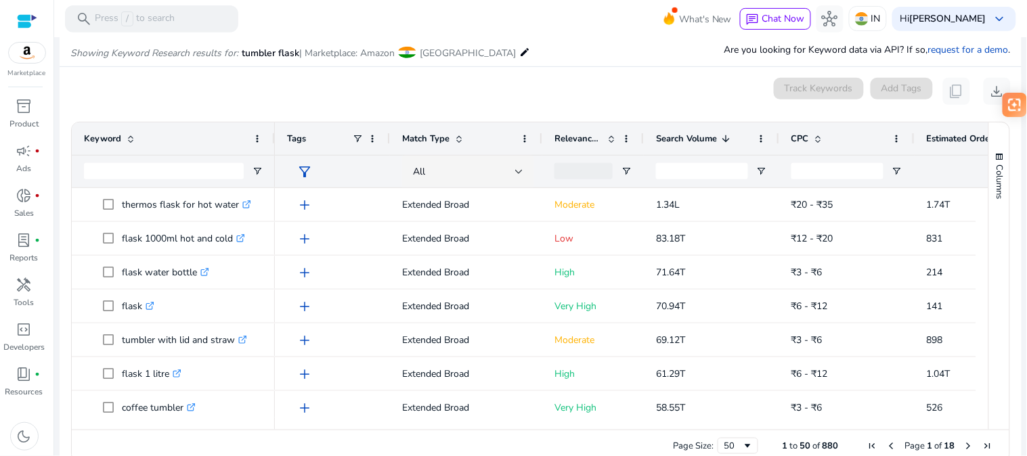
click at [712, 142] on span "Search Volume" at bounding box center [686, 139] width 61 height 12
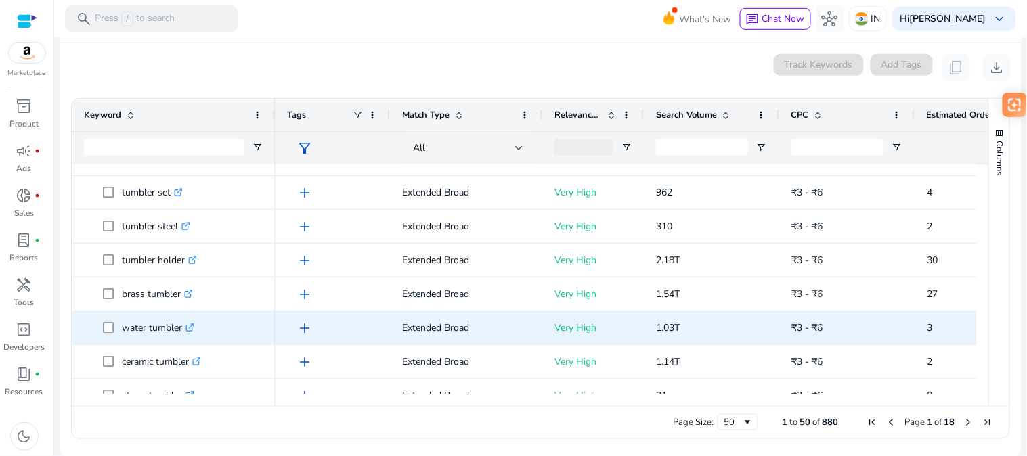
scroll to position [225, 0]
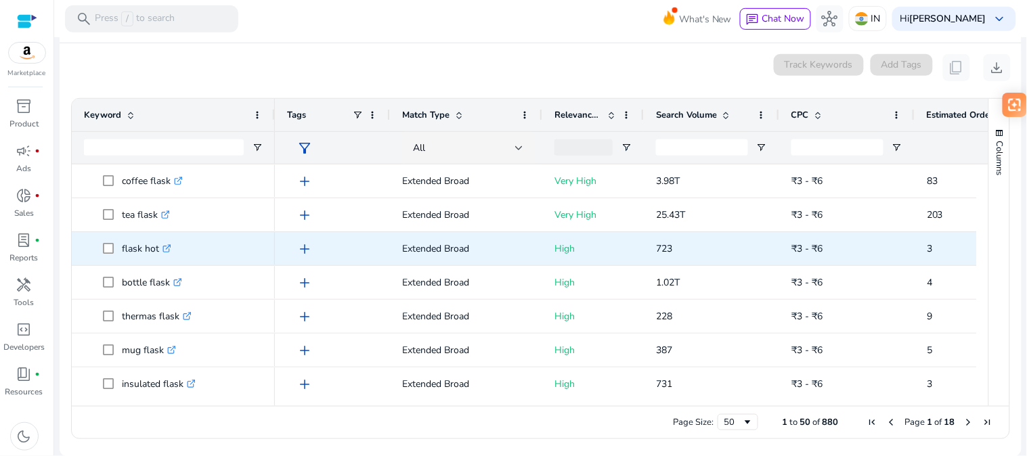
scroll to position [1463, 0]
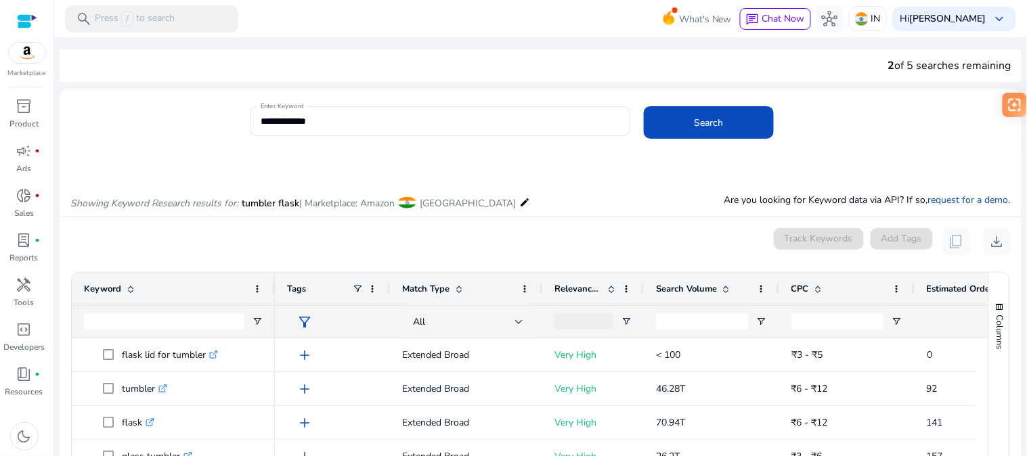
click at [23, 58] on img at bounding box center [27, 53] width 37 height 20
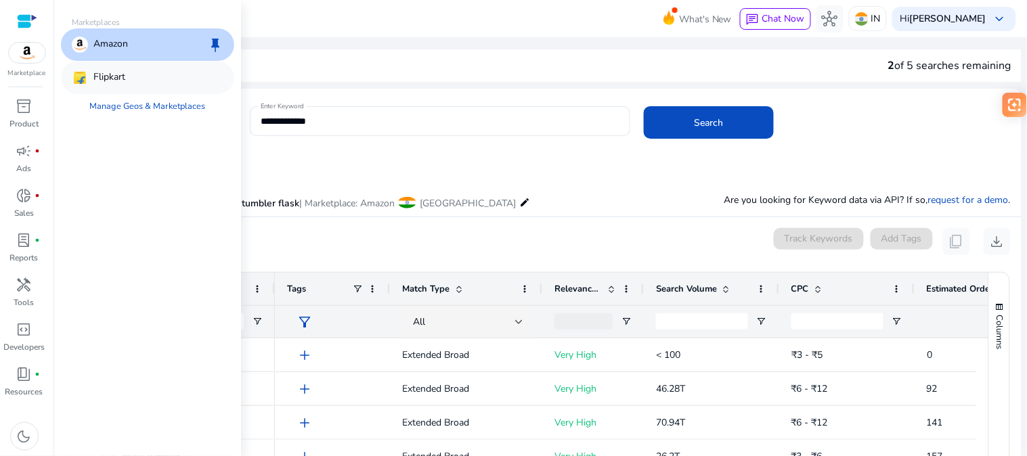
click at [159, 83] on div "Flipkart" at bounding box center [147, 78] width 173 height 32
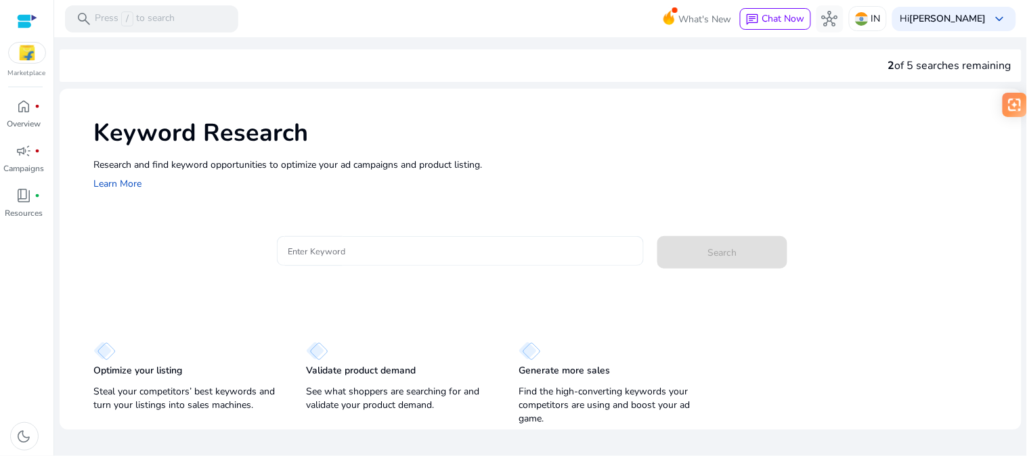
click at [310, 244] on input "Enter Keyword" at bounding box center [460, 251] width 345 height 15
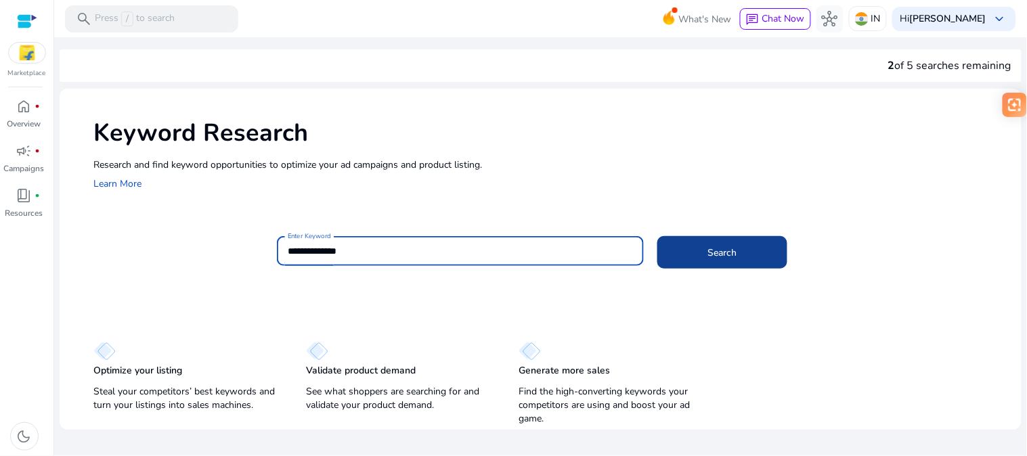
type input "**********"
click at [756, 242] on span at bounding box center [722, 252] width 130 height 32
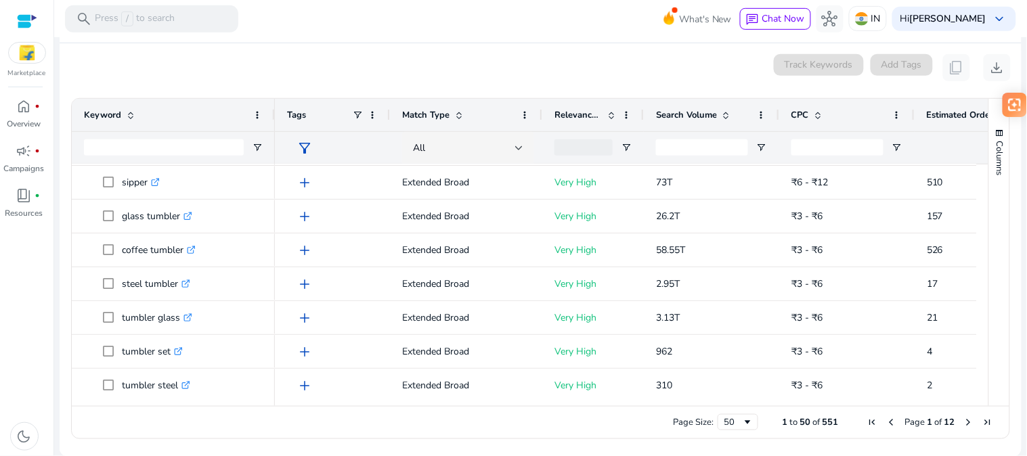
scroll to position [77, 0]
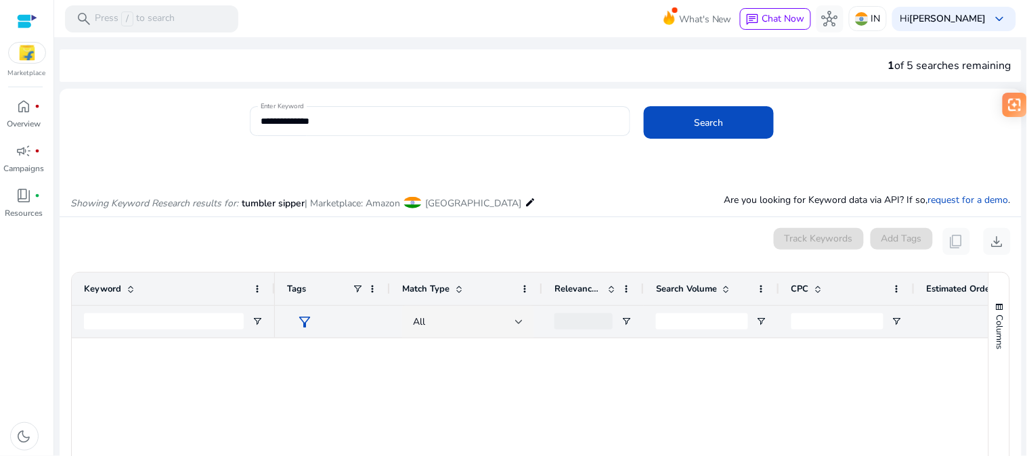
scroll to position [519, 0]
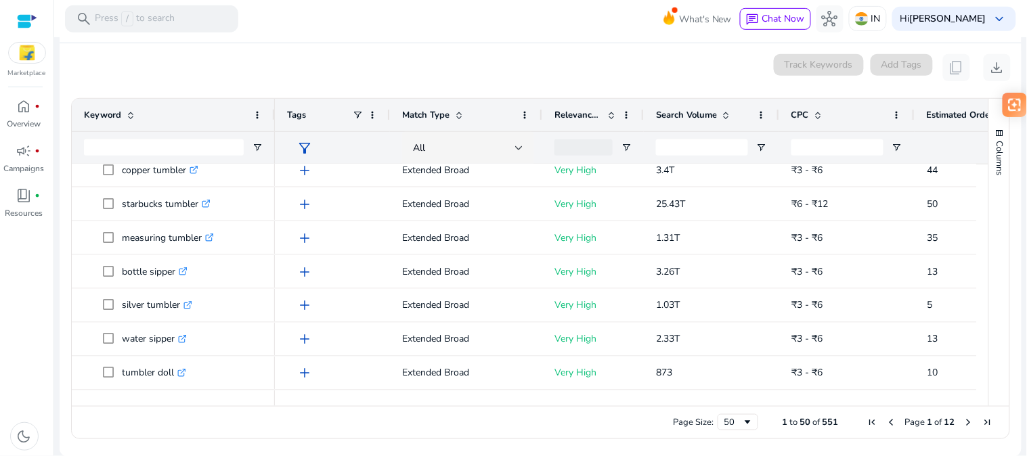
scroll to position [519, 0]
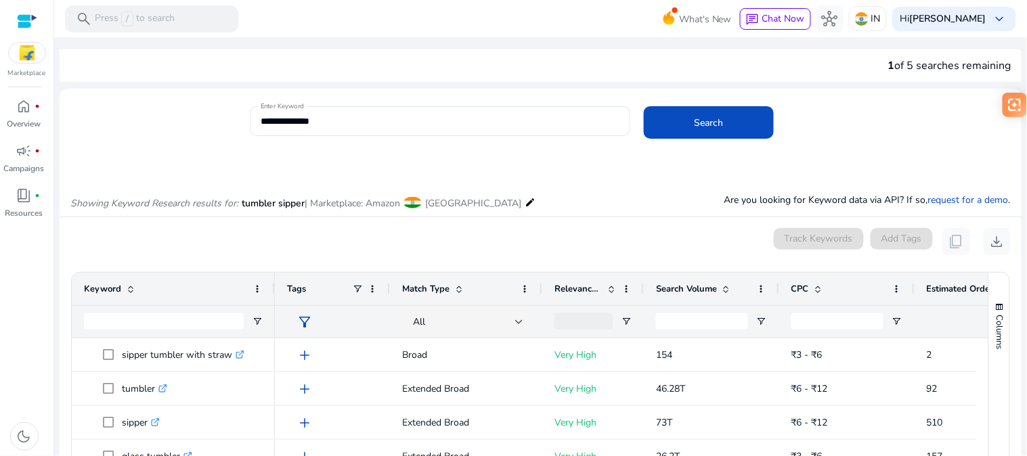
click at [29, 51] on img at bounding box center [27, 53] width 37 height 20
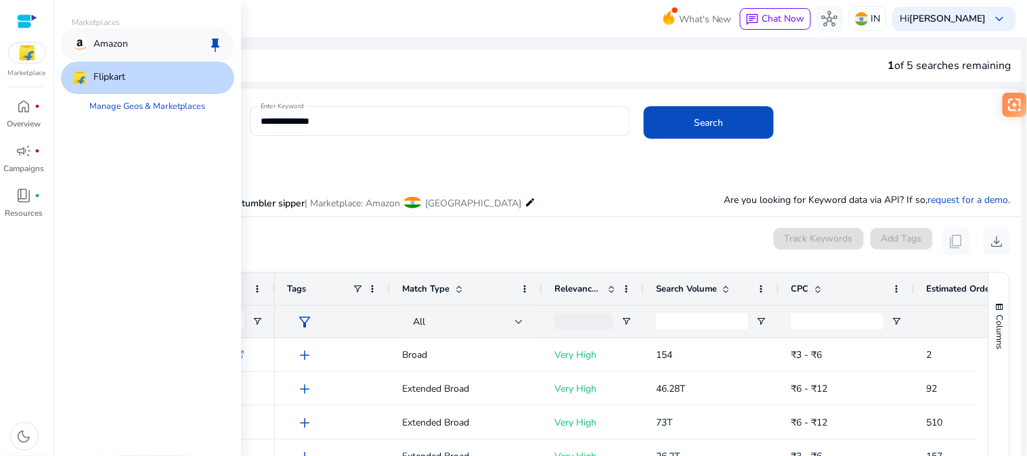
click at [95, 37] on p "Amazon" at bounding box center [110, 45] width 35 height 16
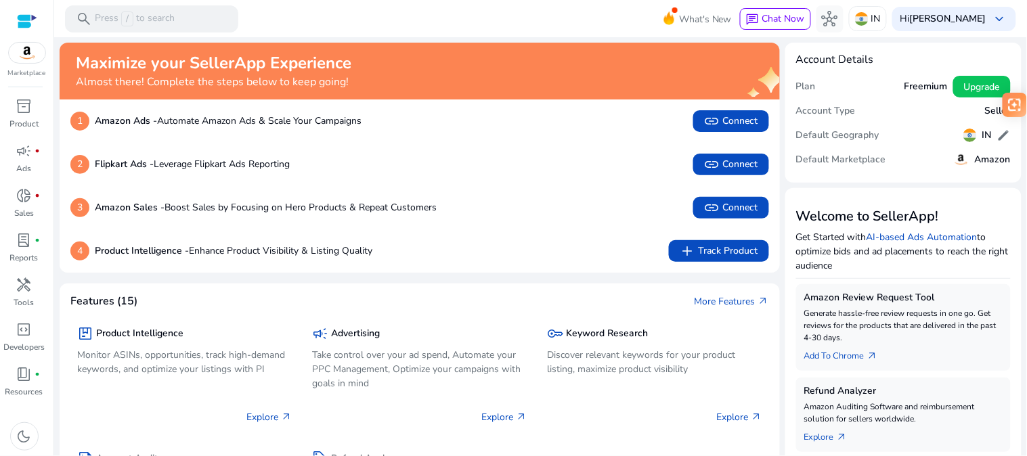
click at [18, 21] on div at bounding box center [27, 22] width 20 height 16
click at [960, 16] on b "[PERSON_NAME]" at bounding box center [948, 18] width 77 height 13
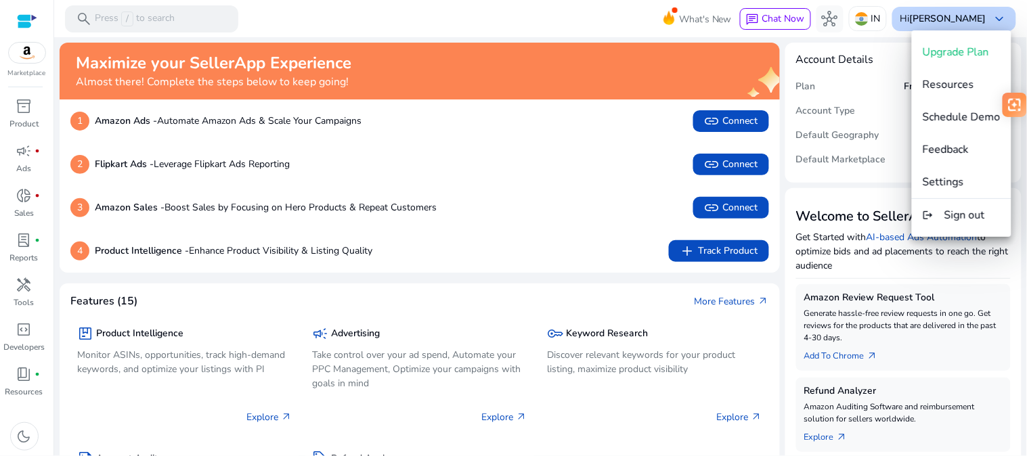
click at [960, 16] on div at bounding box center [513, 228] width 1027 height 456
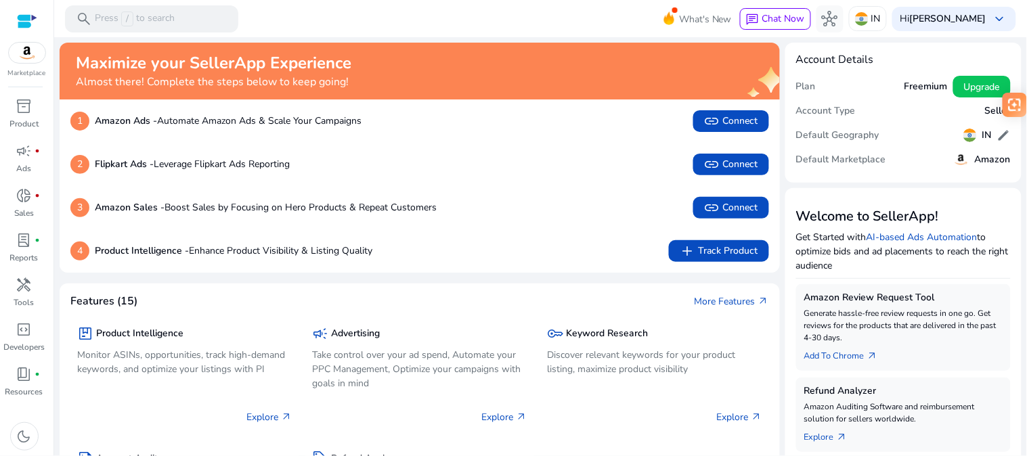
click at [18, 21] on div at bounding box center [27, 22] width 20 height 16
click at [26, 154] on span "campaign" at bounding box center [24, 151] width 16 height 16
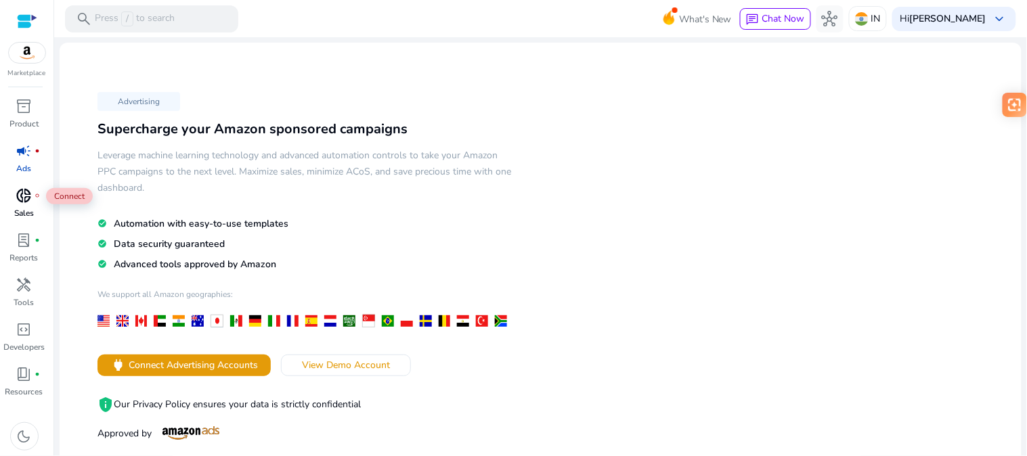
click at [26, 197] on span "donut_small" at bounding box center [24, 196] width 16 height 16
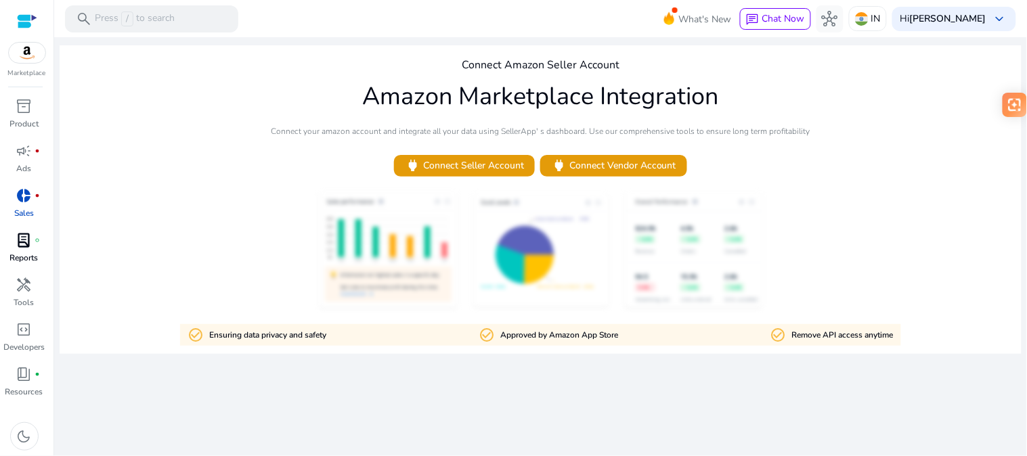
click at [27, 232] on span "lab_profile" at bounding box center [24, 240] width 16 height 16
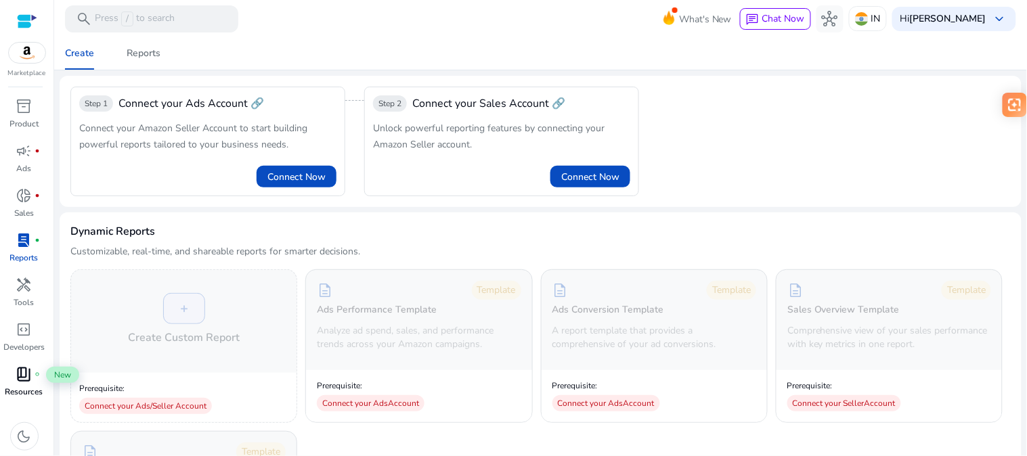
click at [31, 375] on span "book_4" at bounding box center [24, 374] width 16 height 16
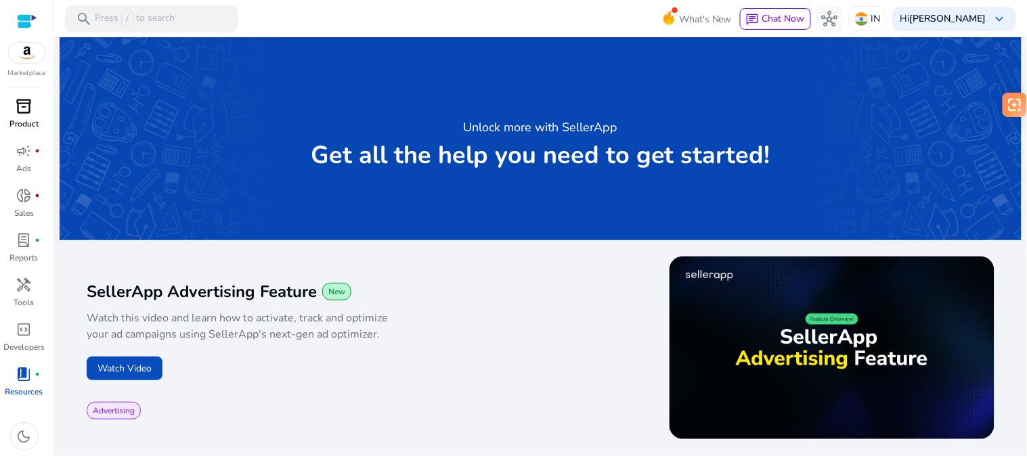
click at [22, 120] on p "Product" at bounding box center [23, 124] width 29 height 12
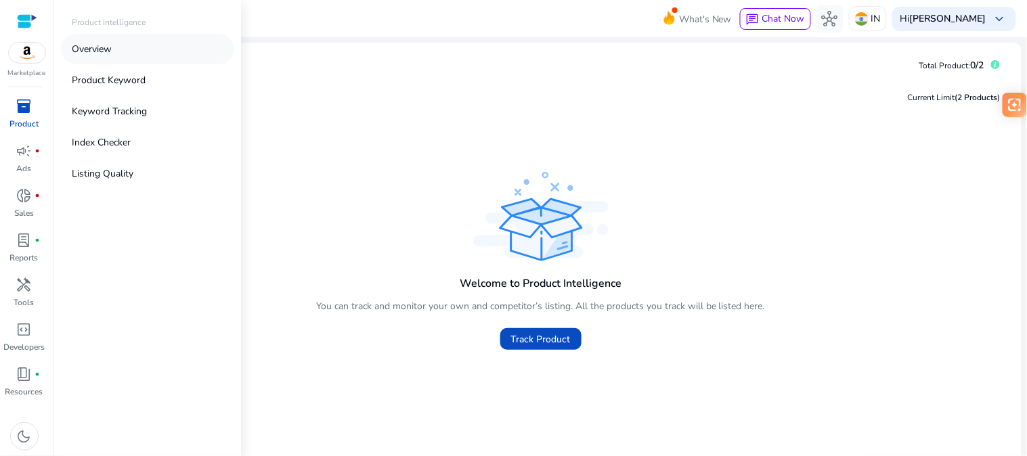
click at [121, 52] on link "Overview" at bounding box center [147, 49] width 173 height 30
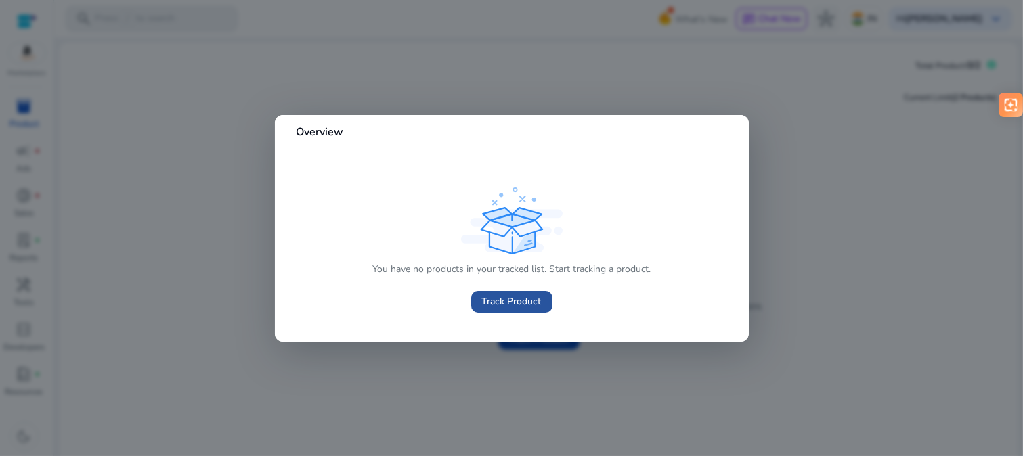
click at [508, 299] on span "Track Product" at bounding box center [512, 301] width 60 height 14
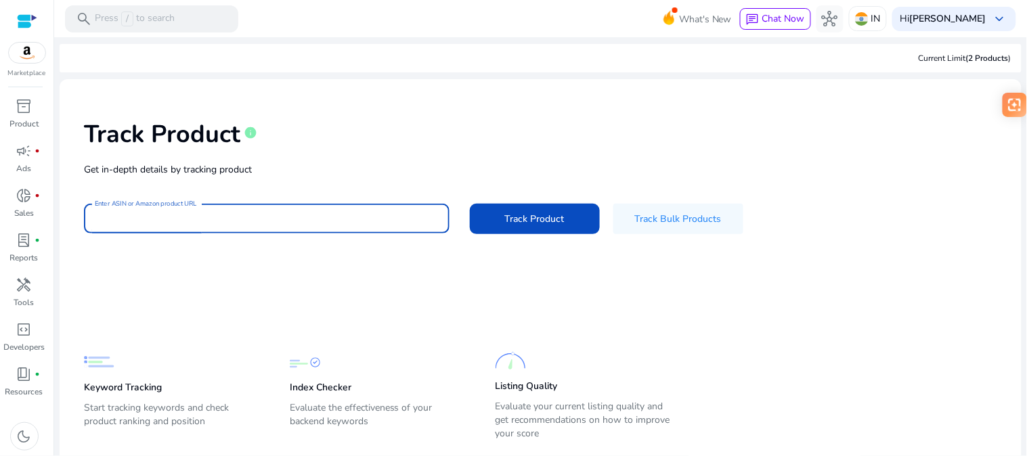
click at [195, 223] on input "Enter ASIN or Amazon product URL" at bounding box center [267, 218] width 344 height 15
